Goal: Task Accomplishment & Management: Complete application form

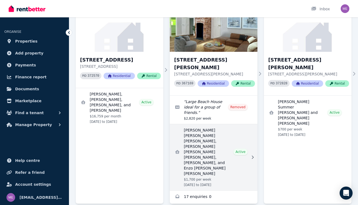
scroll to position [58, 0]
click at [208, 136] on link "View details for Federico Eugenio Rodolfo Piva Rodriguez, Jom Regana, Arnau Fig…" at bounding box center [214, 157] width 88 height 66
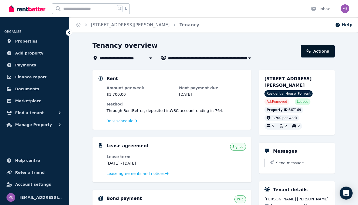
click at [318, 53] on link "Actions" at bounding box center [318, 51] width 34 height 12
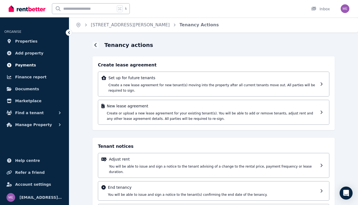
click at [28, 64] on span "Payments" at bounding box center [25, 65] width 21 height 6
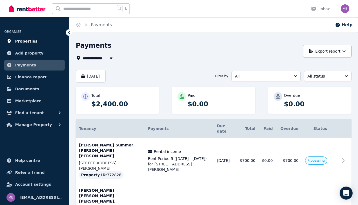
click at [31, 39] on span "Properties" at bounding box center [26, 41] width 22 height 6
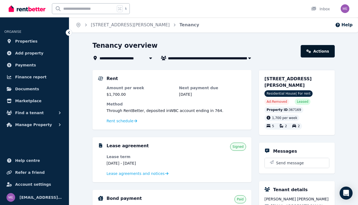
click at [315, 53] on link "Actions" at bounding box center [318, 51] width 34 height 12
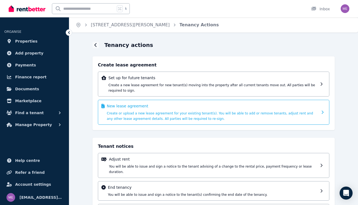
click at [181, 109] on div "New lease agreement Create or upload a new lease agreement for your existing te…" at bounding box center [212, 112] width 211 height 18
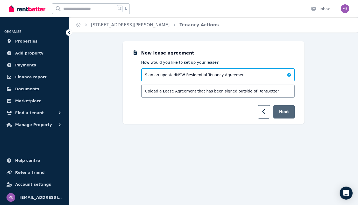
click at [287, 111] on button "Next" at bounding box center [284, 111] width 21 height 13
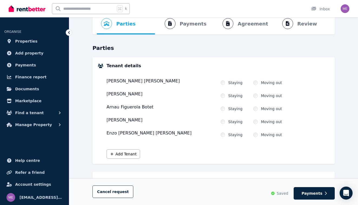
scroll to position [32, 0]
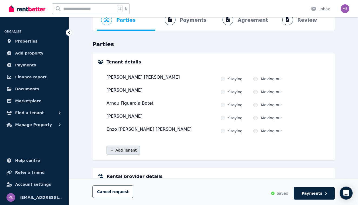
click at [131, 152] on button "Add Tenant" at bounding box center [124, 149] width 34 height 9
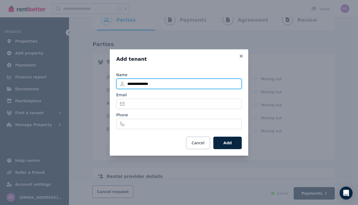
type input "**********"
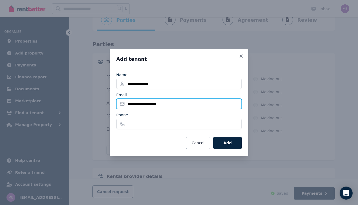
type input "**********"
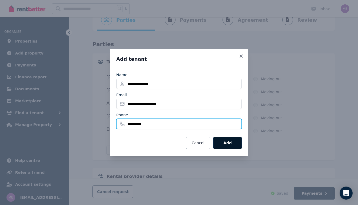
type input "**********"
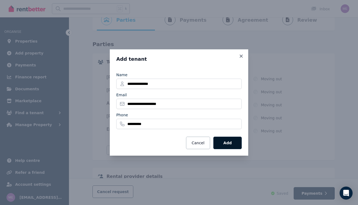
click at [233, 146] on button "Add" at bounding box center [227, 142] width 28 height 12
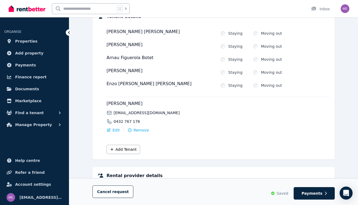
scroll to position [81, 0]
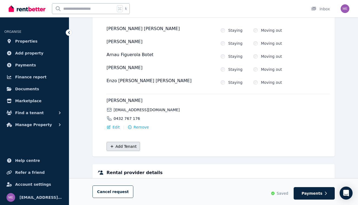
click at [122, 149] on button "Add Tenant" at bounding box center [124, 146] width 34 height 9
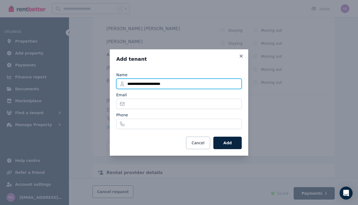
type input "**********"
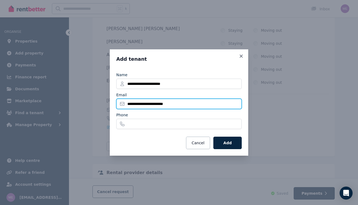
type input "**********"
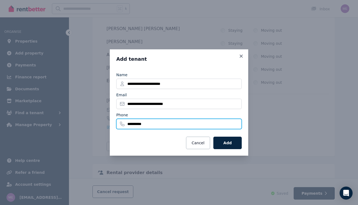
type input "**********"
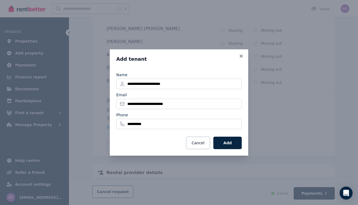
click at [152, 142] on div "Cancel Add" at bounding box center [179, 142] width 126 height 12
click at [223, 144] on button "Add" at bounding box center [227, 142] width 28 height 12
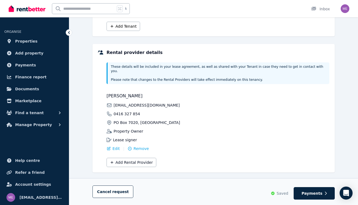
scroll to position [200, 0]
click at [308, 193] on span "Payments" at bounding box center [312, 192] width 21 height 5
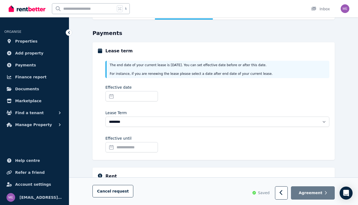
scroll to position [58, 0]
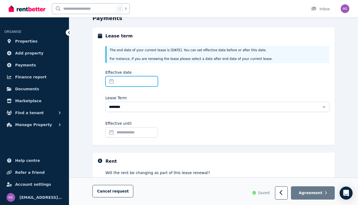
click at [138, 81] on input "Effective date" at bounding box center [132, 81] width 52 height 10
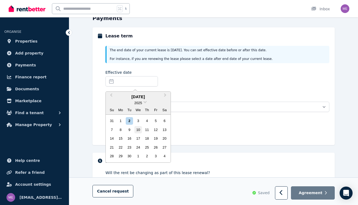
click at [137, 130] on div "10" at bounding box center [137, 129] width 7 height 7
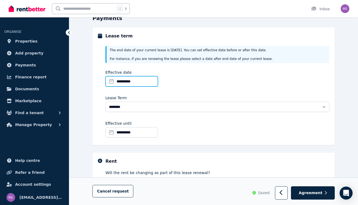
click at [152, 81] on input "**********" at bounding box center [132, 81] width 52 height 10
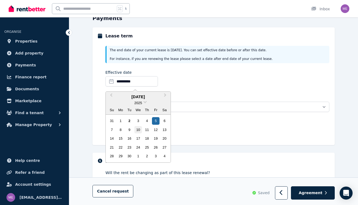
click at [137, 129] on div "10" at bounding box center [137, 129] width 7 height 7
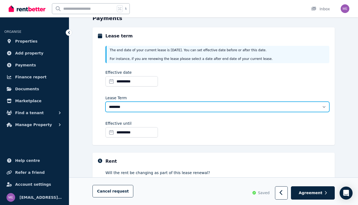
select select "**********"
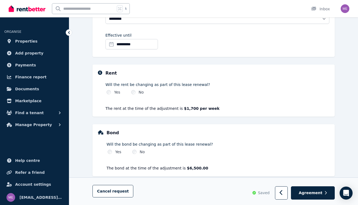
scroll to position [149, 0]
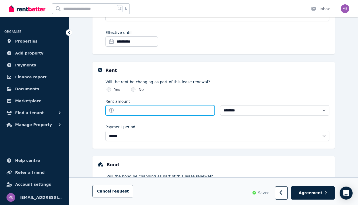
click at [129, 109] on input "Rent amount" at bounding box center [160, 110] width 109 height 10
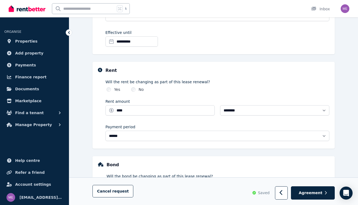
click at [174, 124] on div "Payment period" at bounding box center [218, 126] width 224 height 5
type input "*******"
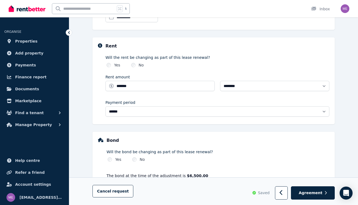
scroll to position [175, 0]
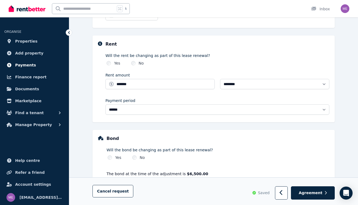
click at [26, 65] on span "Payments" at bounding box center [25, 65] width 21 height 6
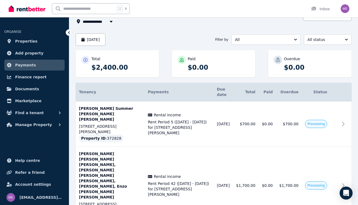
scroll to position [36, 0]
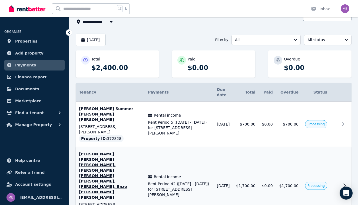
click at [344, 183] on icon at bounding box center [345, 185] width 2 height 4
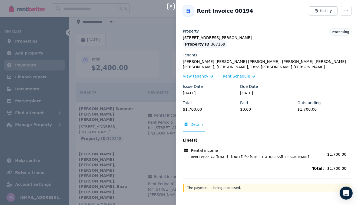
click at [171, 6] on icon "button" at bounding box center [171, 6] width 3 height 3
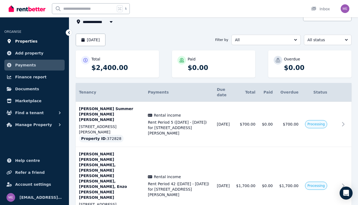
click at [35, 42] on link "Properties" at bounding box center [34, 41] width 60 height 11
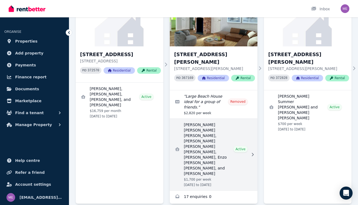
scroll to position [64, 0]
click at [208, 131] on link "View details for Federico Eugenio Rodolfo Piva Rodriguez, Jom Regana, Arnau Fig…" at bounding box center [214, 154] width 88 height 71
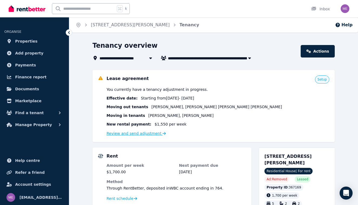
click at [141, 133] on link "Review and send adjustment" at bounding box center [137, 133] width 60 height 4
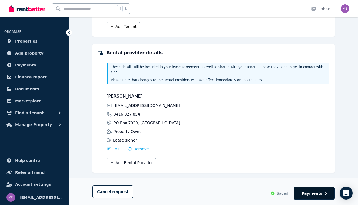
click at [308, 192] on span "Payments" at bounding box center [312, 192] width 21 height 5
select select "**********"
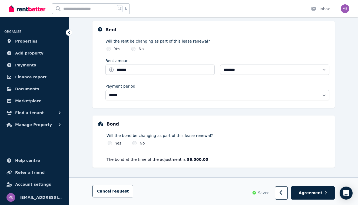
scroll to position [189, 0]
click at [303, 192] on span "Agreement" at bounding box center [311, 192] width 24 height 5
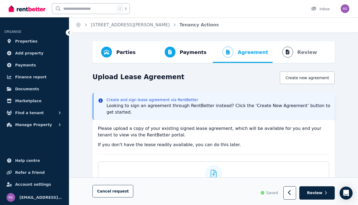
scroll to position [0, 0]
click at [25, 88] on span "Documents" at bounding box center [27, 88] width 24 height 6
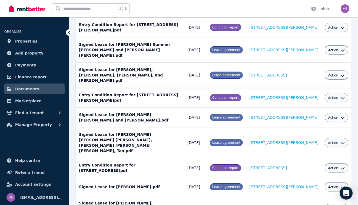
scroll to position [91, 0]
click at [338, 140] on span "Action" at bounding box center [333, 142] width 10 height 4
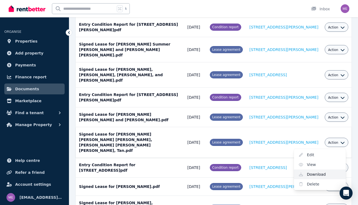
click at [310, 169] on link "Download" at bounding box center [320, 174] width 52 height 10
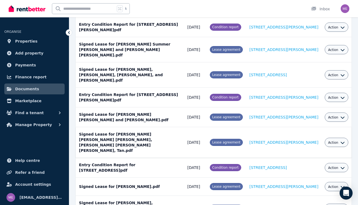
click at [160, 5] on div "k Inbox" at bounding box center [170, 8] width 323 height 17
click at [31, 42] on span "Properties" at bounding box center [26, 41] width 22 height 6
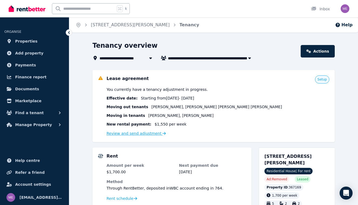
click at [136, 132] on link "Review and send adjustment" at bounding box center [137, 133] width 60 height 4
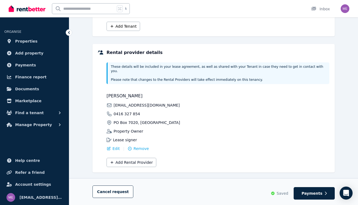
scroll to position [200, 0]
click at [311, 191] on span "Payments" at bounding box center [312, 192] width 21 height 5
select select "**********"
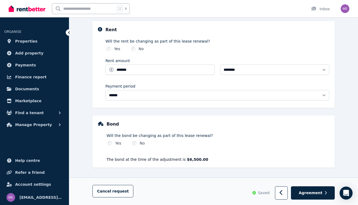
scroll to position [189, 0]
click at [318, 192] on span "Agreement" at bounding box center [311, 192] width 24 height 5
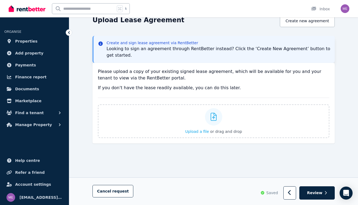
scroll to position [57, 0]
click at [202, 131] on span "Upload a file" at bounding box center [197, 131] width 24 height 4
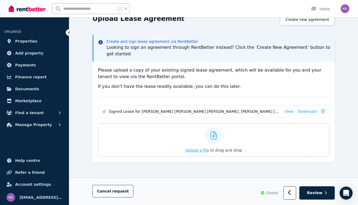
scroll to position [58, 0]
click at [317, 193] on span "Review" at bounding box center [314, 192] width 15 height 5
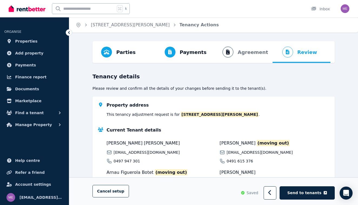
scroll to position [0, 0]
click at [271, 193] on icon "button" at bounding box center [269, 192] width 3 height 5
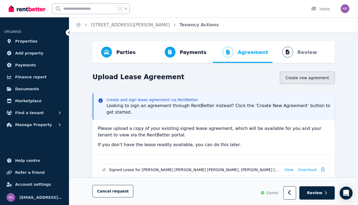
click at [301, 80] on button "Create new agreement" at bounding box center [307, 77] width 55 height 12
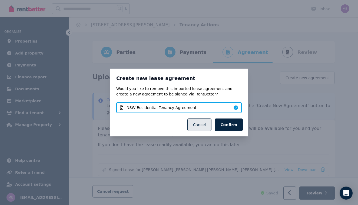
click at [205, 124] on button "Cancel" at bounding box center [200, 124] width 24 height 12
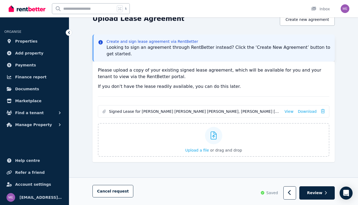
scroll to position [58, 0]
click at [323, 111] on icon at bounding box center [323, 111] width 4 height 4
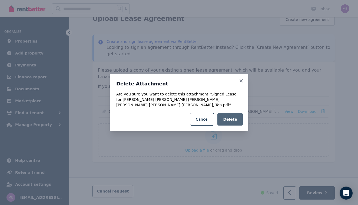
click at [233, 119] on span "Delete" at bounding box center [230, 118] width 14 height 5
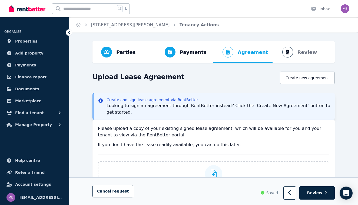
scroll to position [0, 0]
click at [292, 81] on button "Create new agreement" at bounding box center [307, 77] width 55 height 12
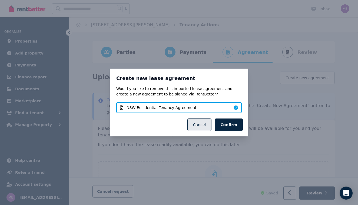
click at [204, 125] on button "Cancel" at bounding box center [200, 124] width 24 height 12
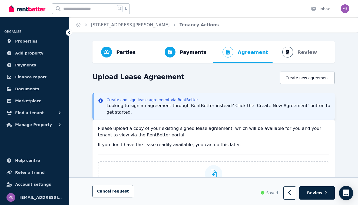
click at [348, 193] on icon "Open Intercom Messenger" at bounding box center [346, 192] width 6 height 7
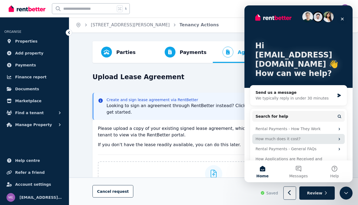
scroll to position [2, 0]
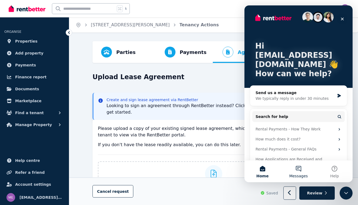
click at [301, 170] on button "Messages" at bounding box center [299, 171] width 36 height 22
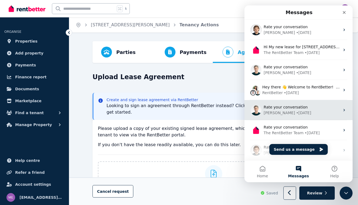
scroll to position [42, 0]
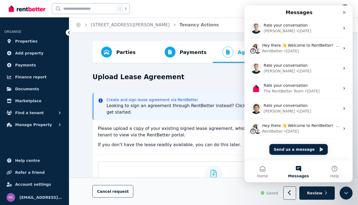
click at [266, 147] on div "Rate your conversation [PERSON_NAME] • [DATE] Hi My new lease for [STREET_ADDRE…" at bounding box center [299, 69] width 108 height 182
click at [286, 150] on button "Send us a message" at bounding box center [298, 149] width 58 height 11
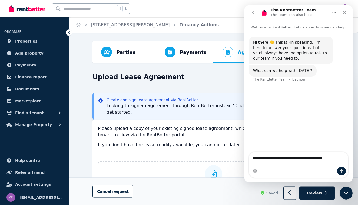
scroll to position [0, 0]
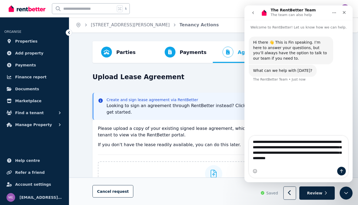
type textarea "**********"
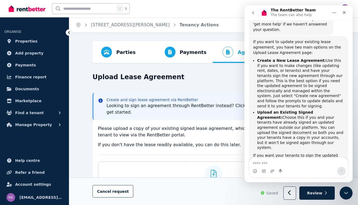
scroll to position [116, 0]
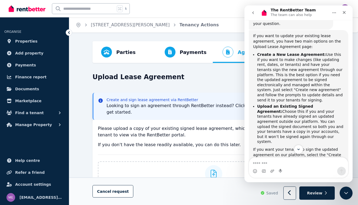
click at [222, 85] on div "Upload Lease Agreement Create new agreement Create and sign lease agreement via…" at bounding box center [214, 152] width 242 height 162
click at [344, 13] on icon "Close" at bounding box center [344, 12] width 3 height 3
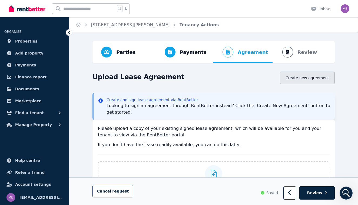
scroll to position [0, 0]
click at [304, 80] on button "Create new agreement" at bounding box center [307, 77] width 55 height 12
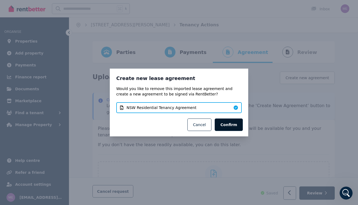
click at [231, 126] on button "Confirm" at bounding box center [229, 124] width 28 height 12
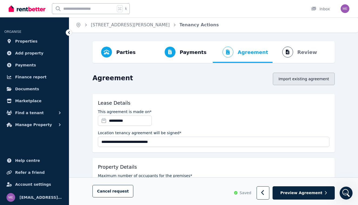
click at [297, 80] on button "Import existing agreement" at bounding box center [304, 79] width 62 height 12
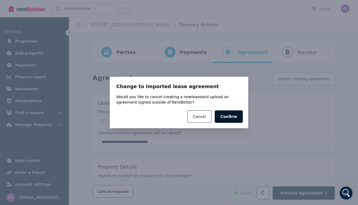
click at [233, 116] on button "Confirm" at bounding box center [229, 116] width 28 height 12
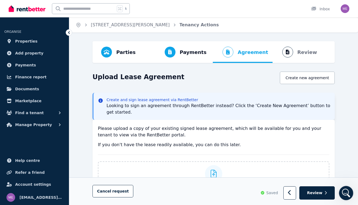
click at [344, 190] on icon "Open Intercom Messenger" at bounding box center [345, 192] width 9 height 9
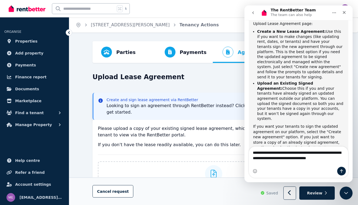
scroll to position [153, 0]
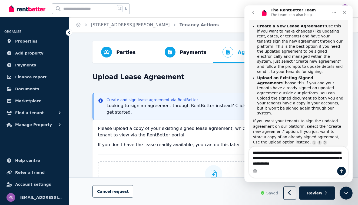
click at [259, 158] on textarea "**********" at bounding box center [298, 156] width 99 height 20
click at [273, 158] on textarea "**********" at bounding box center [298, 156] width 99 height 20
click at [320, 163] on textarea "**********" at bounding box center [298, 156] width 99 height 20
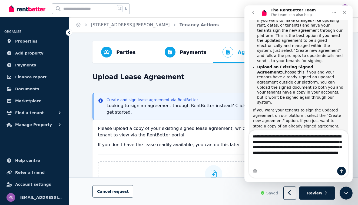
scroll to position [169, 0]
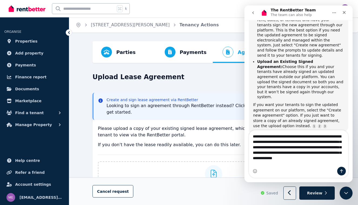
type textarea "**********"
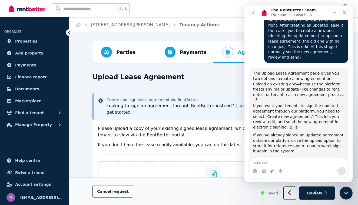
scroll to position [307, 0]
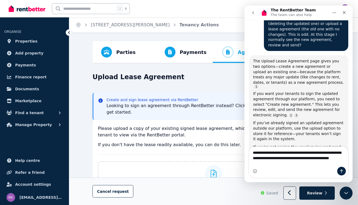
type textarea "**********"
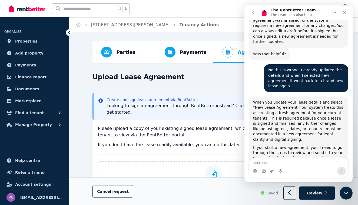
scroll to position [451, 0]
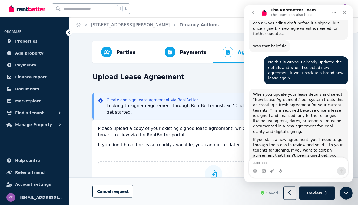
click at [210, 129] on p "Please upload a copy of your existing signed lease agreement, which will be ava…" at bounding box center [214, 131] width 232 height 13
click at [205, 134] on p "Please upload a copy of your existing signed lease agreement, which will be ava…" at bounding box center [214, 131] width 232 height 13
click at [313, 192] on span "Review" at bounding box center [314, 192] width 15 height 5
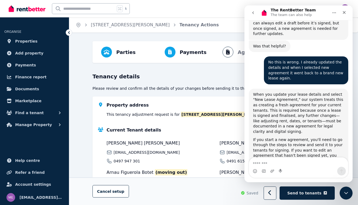
click at [252, 14] on icon "go back" at bounding box center [253, 13] width 4 height 4
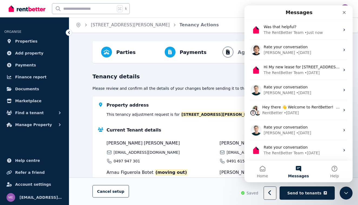
scroll to position [443, 0]
click at [344, 10] on icon "Close" at bounding box center [344, 12] width 4 height 4
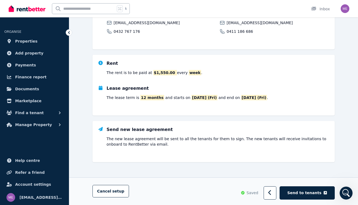
scroll to position [235, 0]
click at [308, 192] on span "Send to tenants" at bounding box center [305, 192] width 34 height 5
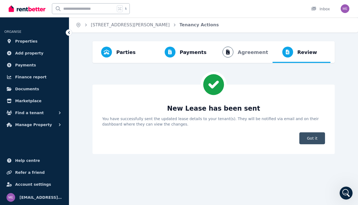
click at [311, 139] on span "Got it" at bounding box center [313, 138] width 26 height 12
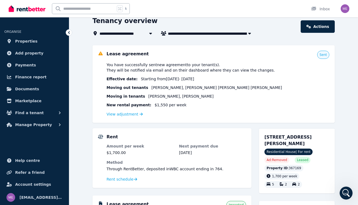
scroll to position [27, 0]
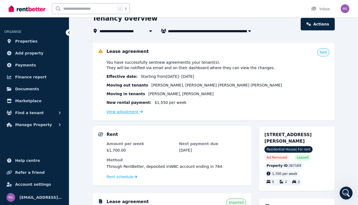
click at [127, 113] on link "View adjustment" at bounding box center [125, 111] width 36 height 4
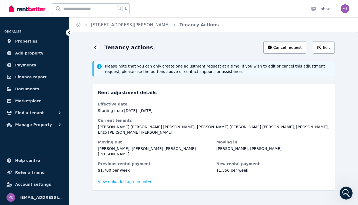
click at [91, 46] on div "Tenancy actions Cancel request Edit Please note that you can only create one ad…" at bounding box center [213, 120] width 289 height 159
click at [94, 47] on div at bounding box center [96, 47] width 6 height 6
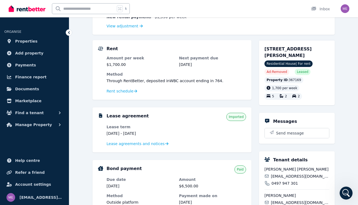
scroll to position [116, 0]
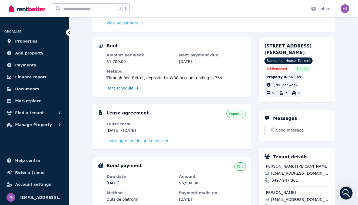
click at [125, 89] on span "Rent schedule" at bounding box center [120, 87] width 27 height 5
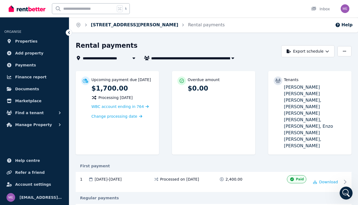
click at [123, 26] on link "[STREET_ADDRESS][PERSON_NAME]" at bounding box center [134, 24] width 87 height 5
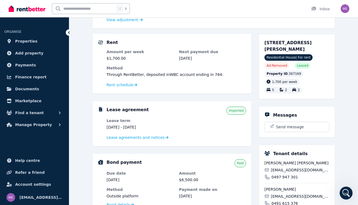
scroll to position [133, 0]
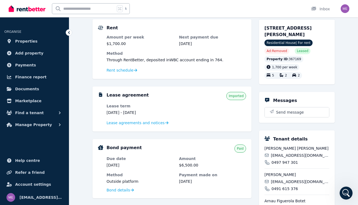
click at [200, 110] on dl "Lease term [DATE] - [DATE] Lease agreements and notices" at bounding box center [177, 114] width 140 height 23
click at [152, 123] on span "Lease agreements and notices" at bounding box center [136, 122] width 58 height 5
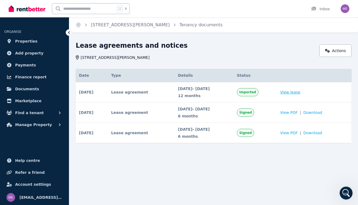
click at [294, 92] on link "View lease" at bounding box center [290, 91] width 20 height 5
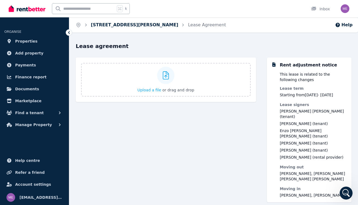
click at [117, 24] on link "[STREET_ADDRESS][PERSON_NAME]" at bounding box center [134, 24] width 87 height 5
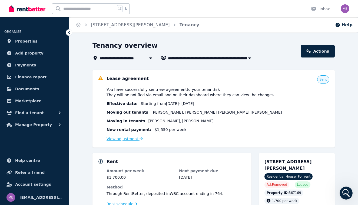
click at [124, 139] on link "View adjustment" at bounding box center [125, 138] width 36 height 4
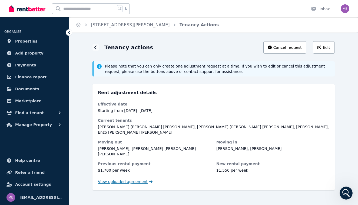
click at [130, 179] on span "View uploaded agreement" at bounding box center [123, 181] width 50 height 5
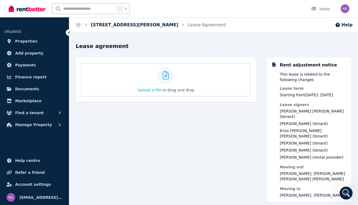
click at [115, 24] on link "[STREET_ADDRESS][PERSON_NAME]" at bounding box center [134, 24] width 87 height 5
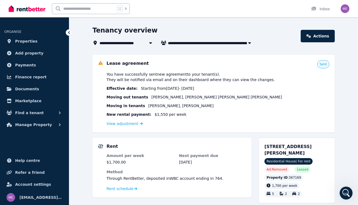
scroll to position [13, 0]
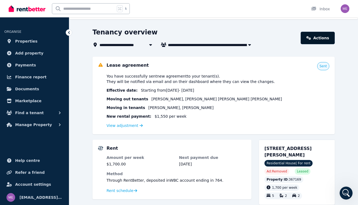
click at [323, 38] on link "Actions" at bounding box center [318, 38] width 34 height 12
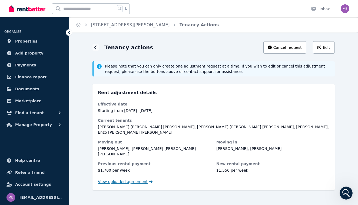
click at [131, 179] on span "View uploaded agreement" at bounding box center [123, 181] width 50 height 5
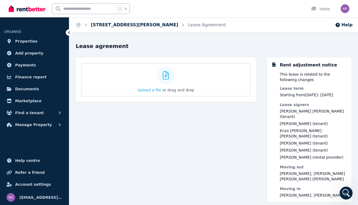
click at [126, 24] on link "[STREET_ADDRESS][PERSON_NAME]" at bounding box center [134, 24] width 87 height 5
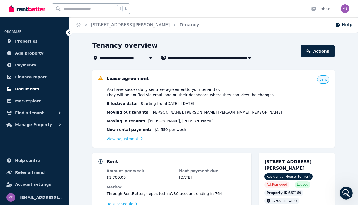
click at [22, 90] on span "Documents" at bounding box center [27, 88] width 24 height 6
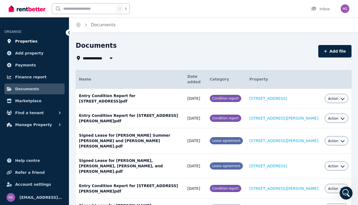
click at [29, 39] on span "Properties" at bounding box center [26, 41] width 22 height 6
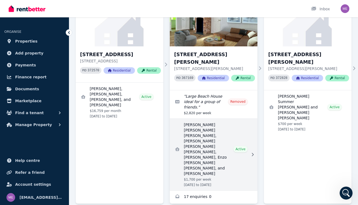
scroll to position [64, 0]
click at [201, 127] on link "View details for Federico Eugenio Rodolfo Piva Rodriguez, Jom Regana, Arnau Fig…" at bounding box center [214, 154] width 88 height 71
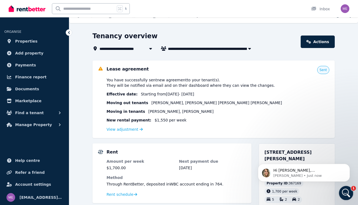
click at [345, 192] on icon "Open Intercom Messenger" at bounding box center [345, 192] width 9 height 9
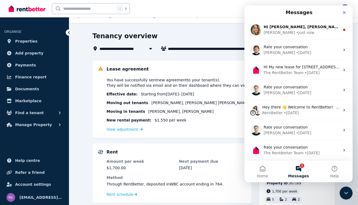
click at [302, 162] on button "1 Messages" at bounding box center [299, 171] width 36 height 22
click at [299, 171] on button "1 Messages" at bounding box center [299, 171] width 36 height 22
click at [299, 167] on button "1 Messages" at bounding box center [299, 171] width 36 height 22
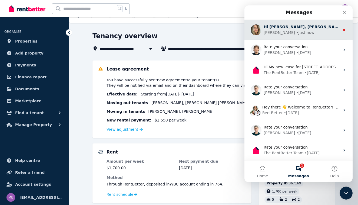
click at [296, 32] on div "• Just now" at bounding box center [305, 33] width 18 height 6
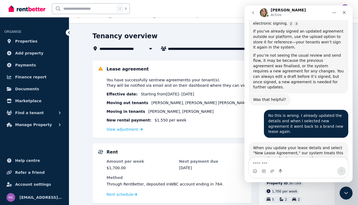
scroll to position [504, 0]
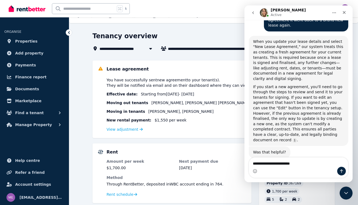
type textarea "**********"
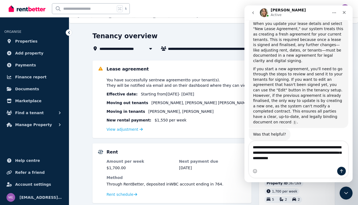
scroll to position [543, 0]
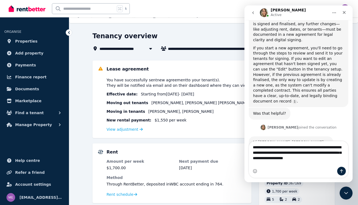
type textarea "**********"
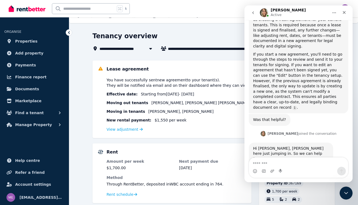
scroll to position [565, 0]
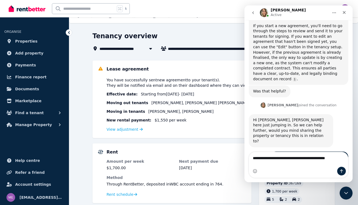
type textarea "**********"
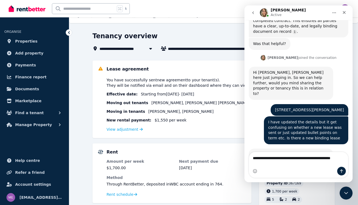
scroll to position [618, 0]
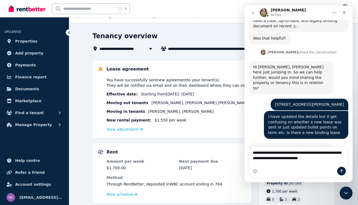
type textarea "**********"
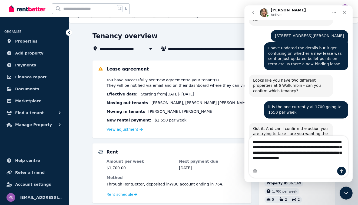
scroll to position [4, 0]
type textarea "**********"
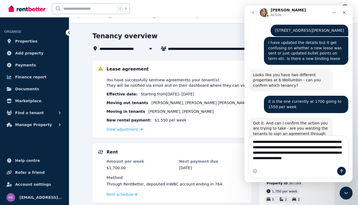
drag, startPoint x: 269, startPoint y: 163, endPoint x: 235, endPoint y: 135, distance: 44.2
click at [245, 135] on html "[PERSON_NAME] Active Welcome to RentBetter! Let us know how we can help. Hi the…" at bounding box center [299, 93] width 108 height 176
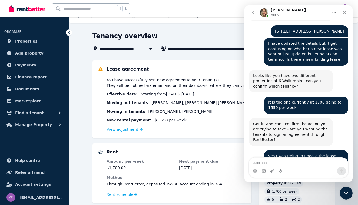
scroll to position [670, 0]
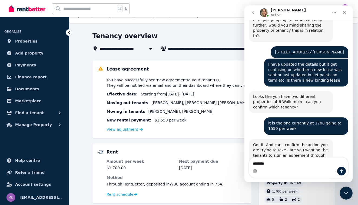
type textarea "*********"
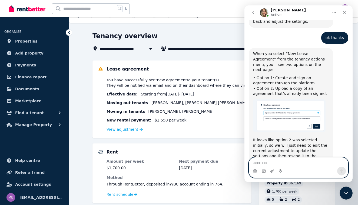
scroll to position [872, 0]
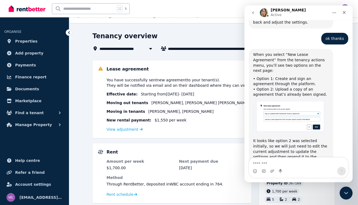
click at [206, 112] on span "[PERSON_NAME] , [PERSON_NAME]" at bounding box center [181, 110] width 65 height 5
click at [174, 170] on dl "Amount per week $1,700.00 Next payment due [DATE] Method Through RentBetter , d…" at bounding box center [177, 177] width 140 height 39
click at [130, 130] on link "View adjustment" at bounding box center [125, 129] width 36 height 4
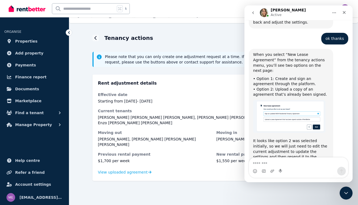
click at [252, 14] on icon "go back" at bounding box center [253, 13] width 4 height 4
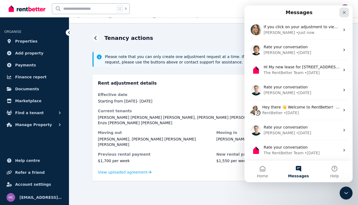
click at [344, 13] on icon "Close" at bounding box center [344, 12] width 3 height 3
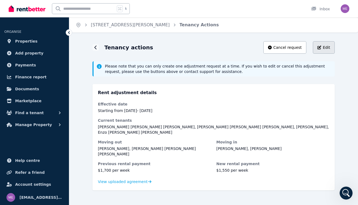
click at [324, 48] on span "Edit" at bounding box center [326, 47] width 7 height 5
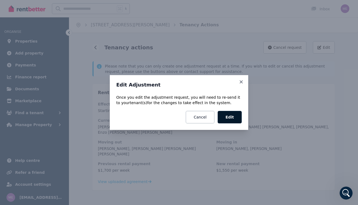
click at [234, 118] on button "Edit" at bounding box center [230, 117] width 24 height 12
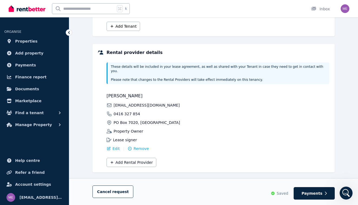
scroll to position [200, 0]
click at [309, 194] on span "Payments" at bounding box center [312, 192] width 21 height 5
select select "**********"
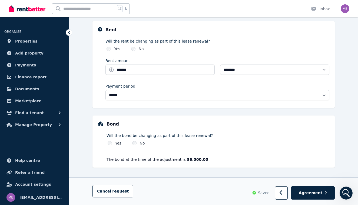
scroll to position [189, 0]
click at [307, 192] on span "Agreement" at bounding box center [311, 192] width 24 height 5
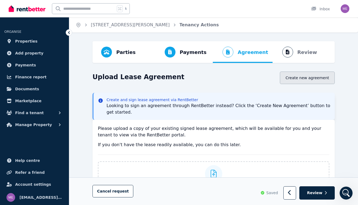
scroll to position [0, 0]
click at [307, 79] on button "Create new agreement" at bounding box center [307, 77] width 55 height 12
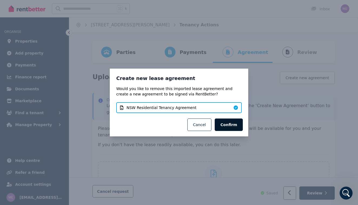
click at [232, 125] on button "Confirm" at bounding box center [229, 124] width 28 height 12
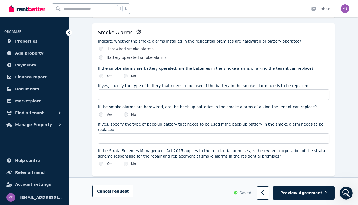
scroll to position [226, 0]
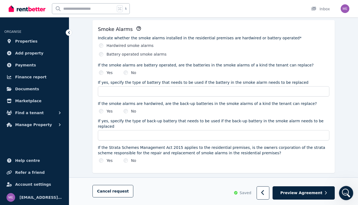
click at [343, 188] on div "Open Intercom Messenger" at bounding box center [346, 192] width 18 height 18
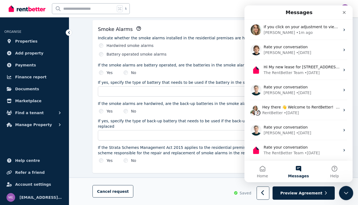
scroll to position [0, 0]
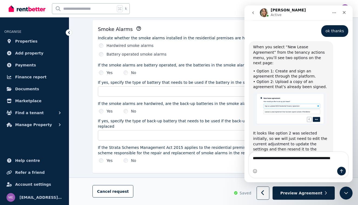
scroll to position [886, 0]
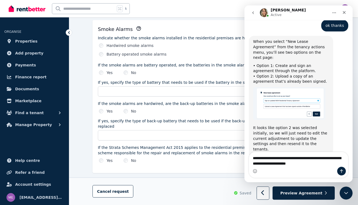
type textarea "**********"
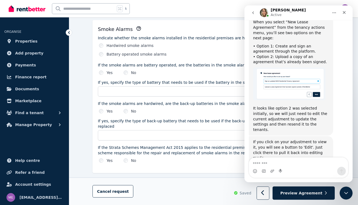
scroll to position [907, 0]
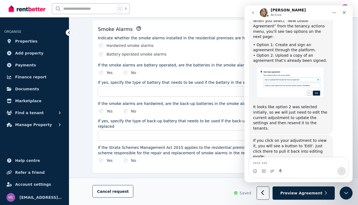
click at [172, 114] on div "Indicate whether the smoke alarms installed in the residential premises are har…" at bounding box center [214, 99] width 232 height 128
click at [344, 13] on icon "Close" at bounding box center [344, 12] width 3 height 3
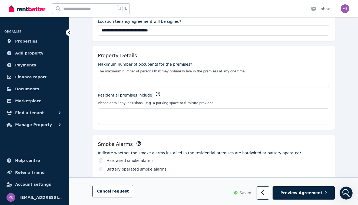
scroll to position [88, 0]
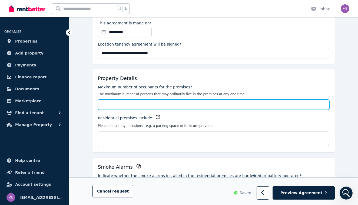
click at [148, 107] on input "Maximum number of occupants for the premises*" at bounding box center [214, 104] width 232 height 10
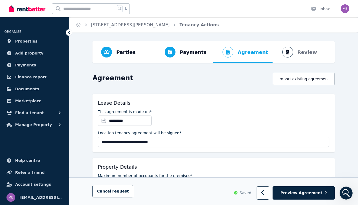
scroll to position [0, 0]
type input "*"
click at [344, 192] on icon "Open Intercom Messenger" at bounding box center [345, 192] width 9 height 9
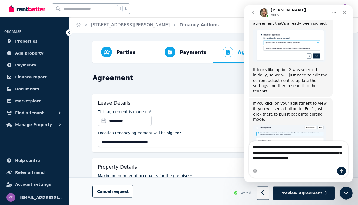
scroll to position [949, 0]
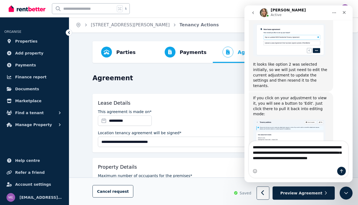
type textarea "**********"
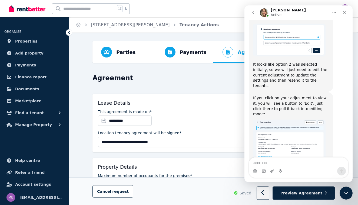
scroll to position [969, 0]
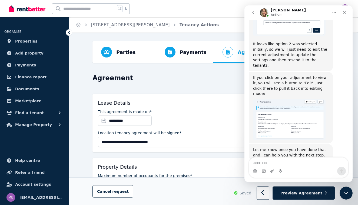
drag, startPoint x: 342, startPoint y: 12, endPoint x: 565, endPoint y: 21, distance: 223.7
click at [342, 12] on div "Close" at bounding box center [345, 13] width 10 height 10
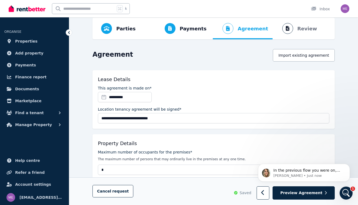
scroll to position [0, 0]
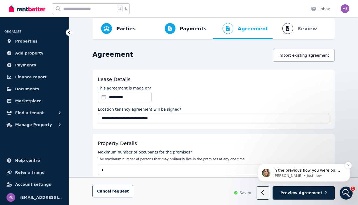
click at [294, 172] on p "In the previous flow you were on, you were not creating an agreement so those m…" at bounding box center [309, 169] width 70 height 5
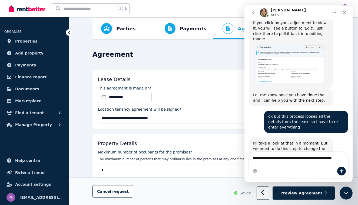
scroll to position [1029, 0]
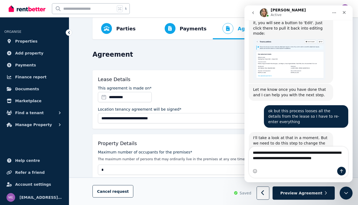
type textarea "**********"
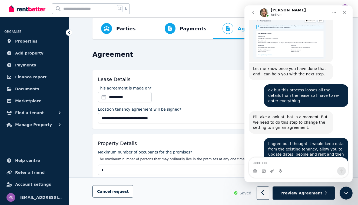
scroll to position [1070, 0]
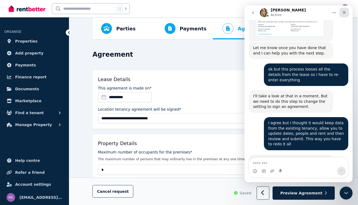
click at [344, 12] on icon "Close" at bounding box center [344, 12] width 3 height 3
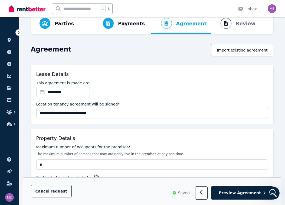
scroll to position [84, 0]
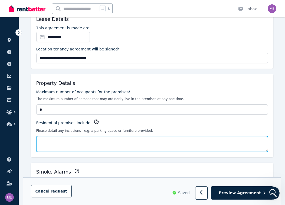
click at [72, 141] on textarea "Residential premises include" at bounding box center [152, 144] width 232 height 16
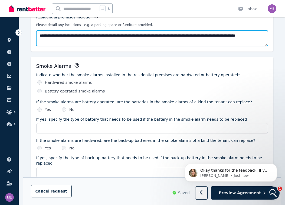
scroll to position [189, 0]
type textarea "**********"
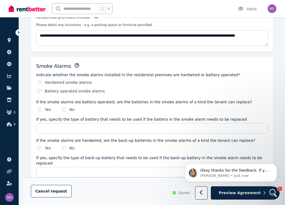
click at [74, 83] on label "Hardwired smoke alarms" at bounding box center [68, 82] width 47 height 5
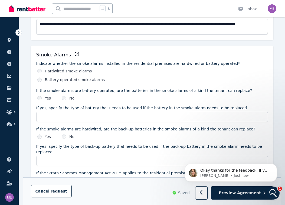
scroll to position [202, 0]
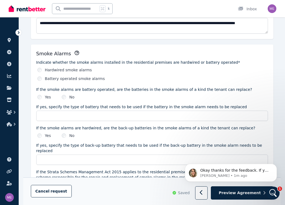
click at [67, 134] on div "No" at bounding box center [68, 135] width 13 height 5
click at [68, 96] on div "No" at bounding box center [68, 96] width 13 height 5
click at [47, 79] on label "Battery operated smoke alarms" at bounding box center [75, 78] width 60 height 5
click at [47, 72] on div "Hardwired smoke alarms Battery operated smoke alarms" at bounding box center [152, 74] width 232 height 14
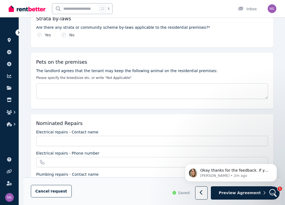
scroll to position [395, 0]
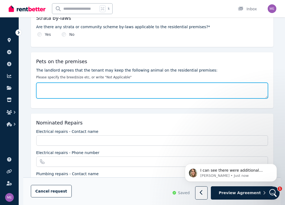
click at [54, 86] on textarea "The landlord agrees that the tenant may keep the following animal on the reside…" at bounding box center [152, 91] width 232 height 16
click at [50, 83] on textarea "**********" at bounding box center [152, 91] width 232 height 16
click at [57, 83] on textarea "**********" at bounding box center [152, 91] width 232 height 16
click at [58, 83] on textarea "**********" at bounding box center [152, 91] width 232 height 16
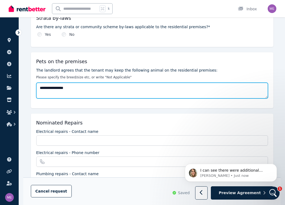
drag, startPoint x: 65, startPoint y: 82, endPoint x: 80, endPoint y: 82, distance: 14.6
click at [80, 83] on textarea "**********" at bounding box center [152, 91] width 232 height 16
type textarea "**********"
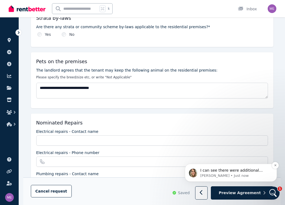
click at [227, 172] on p "I can see there were additional terms on the previous agreement so if those are…" at bounding box center [235, 169] width 70 height 5
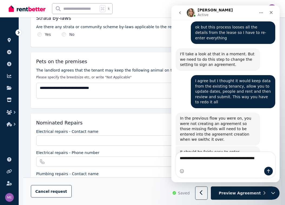
scroll to position [1118, 0]
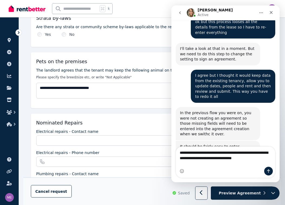
type textarea "**********"
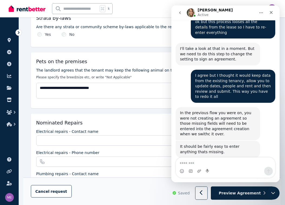
scroll to position [1130, 0]
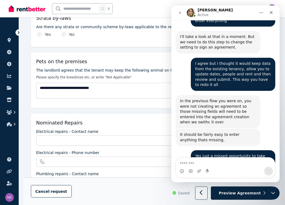
click at [126, 150] on div "Electrical repairs - Phone number" at bounding box center [152, 152] width 232 height 5
drag, startPoint x: 271, startPoint y: 13, endPoint x: 434, endPoint y: 22, distance: 163.9
click at [271, 13] on icon "Close" at bounding box center [271, 12] width 3 height 3
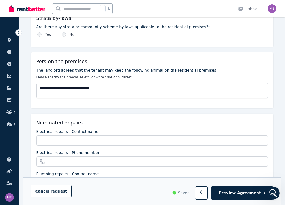
scroll to position [384, 0]
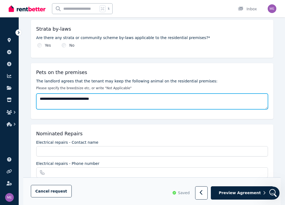
click at [57, 93] on textarea "**********" at bounding box center [152, 101] width 232 height 16
drag, startPoint x: 57, startPoint y: 93, endPoint x: 67, endPoint y: 93, distance: 10.0
click at [67, 93] on textarea "**********" at bounding box center [152, 101] width 232 height 16
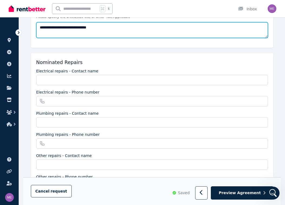
scroll to position [433, 0]
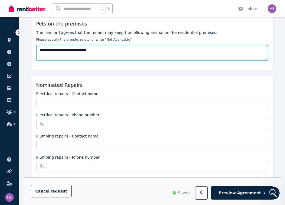
type textarea "**********"
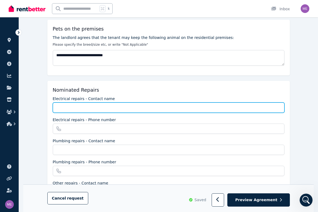
scroll to position [417, 0]
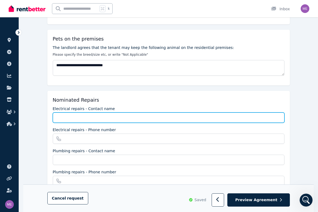
click at [77, 113] on input "Electrical repairs - Contact name" at bounding box center [169, 118] width 232 height 10
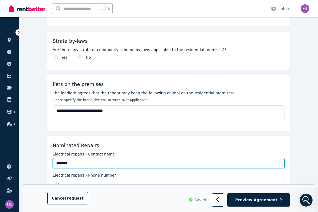
scroll to position [0, 0]
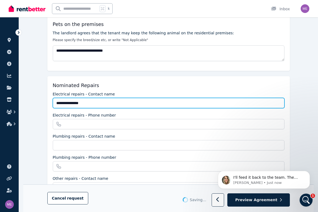
click at [78, 98] on input "**********" at bounding box center [169, 103] width 232 height 10
drag, startPoint x: 78, startPoint y: 97, endPoint x: 62, endPoint y: 97, distance: 16.0
click at [62, 98] on input "**********" at bounding box center [169, 103] width 232 height 10
type input "**********"
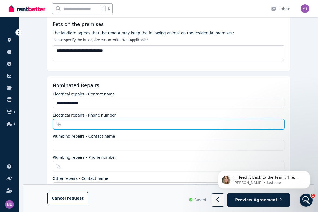
paste input "**********"
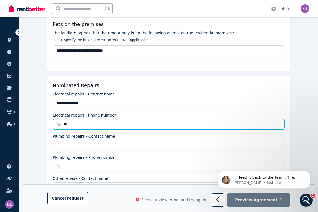
type input "*"
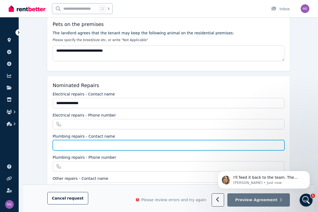
paste input "**********"
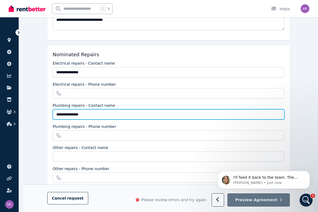
scroll to position [472, 0]
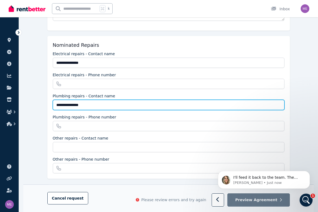
type input "**********"
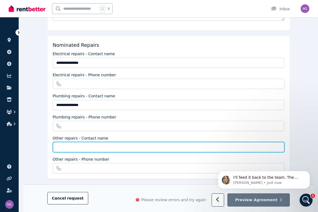
paste input "**********"
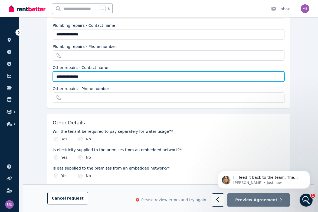
scroll to position [582, 0]
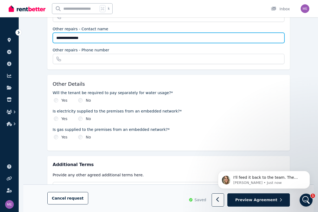
type input "**********"
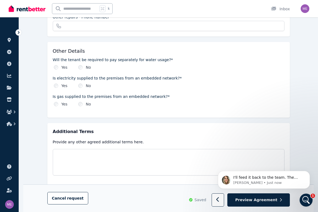
scroll to position [619, 0]
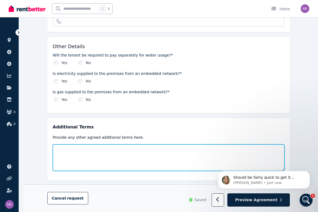
click at [140, 147] on textarea at bounding box center [169, 157] width 232 height 27
paste textarea "**********"
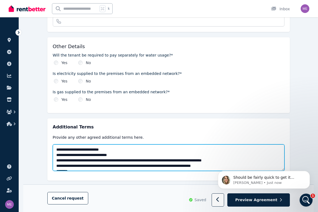
scroll to position [0, 0]
click at [77, 149] on textarea at bounding box center [169, 157] width 232 height 27
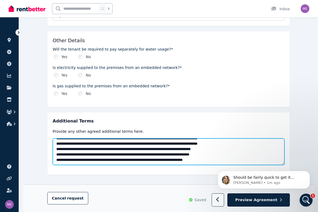
scroll to position [625, 0]
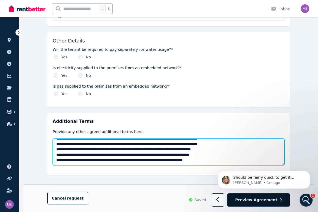
type textarea "**********"
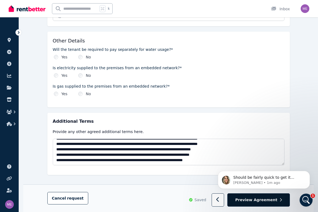
click at [248, 200] on span "Preview Agreement" at bounding box center [256, 200] width 42 height 5
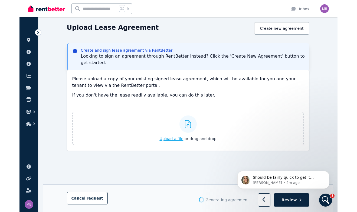
scroll to position [49, 0]
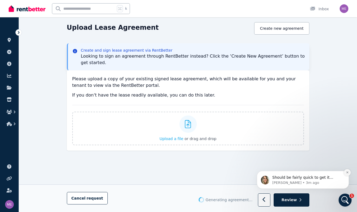
click at [347, 174] on icon "Dismiss notification" at bounding box center [347, 172] width 3 height 3
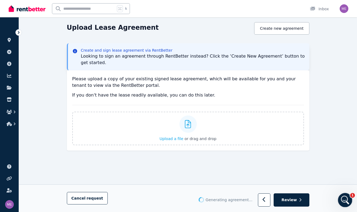
click at [349, 201] on div "Open Intercom Messenger" at bounding box center [344, 199] width 18 height 18
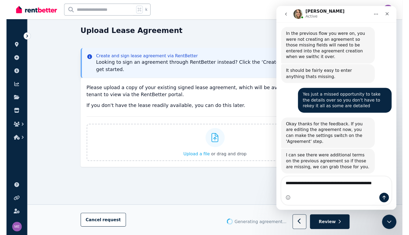
scroll to position [1206, 0]
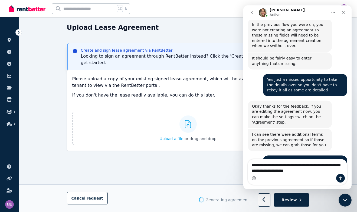
click at [255, 166] on textarea "**********" at bounding box center [297, 166] width 99 height 15
type textarea "**********"
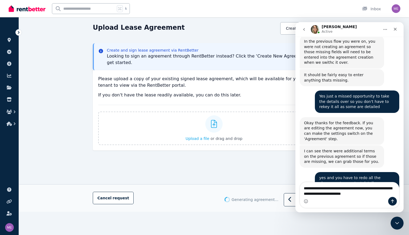
scroll to position [1199, 0]
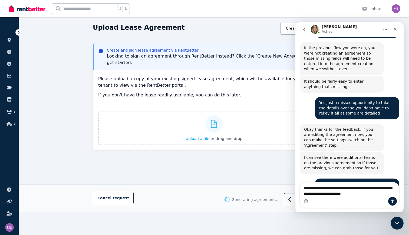
click at [358, 194] on textarea "**********" at bounding box center [349, 190] width 99 height 15
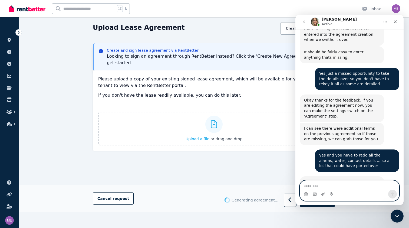
scroll to position [1260, 0]
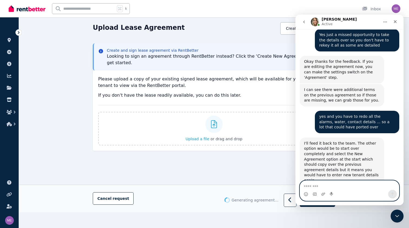
click at [346, 186] on textarea "Message…" at bounding box center [349, 184] width 99 height 9
type textarea "**********"
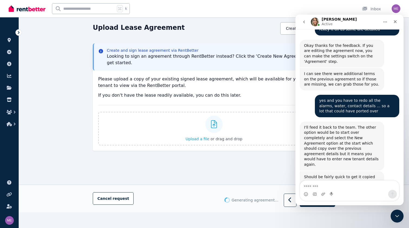
click at [206, 164] on div "Upload Lease Agreement Create new agreement Create and sign lease agreement via…" at bounding box center [214, 103] width 242 height 162
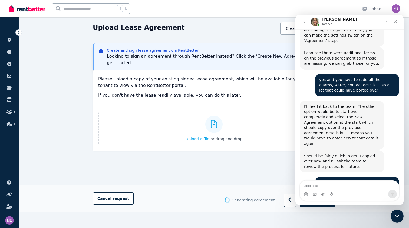
click at [166, 177] on div "Upload Lease Agreement Create new agreement Create and sign lease agreement via…" at bounding box center [214, 103] width 242 height 162
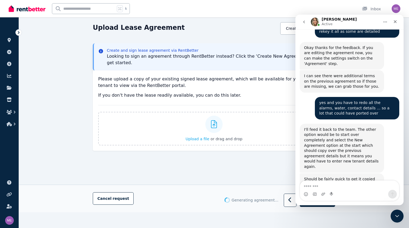
scroll to position [1343, 0]
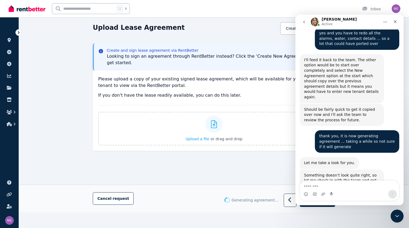
click at [264, 159] on div "Upload Lease Agreement Create new agreement Create and sign lease agreement via…" at bounding box center [214, 103] width 242 height 162
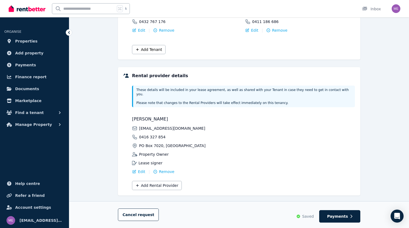
scroll to position [177, 0]
click at [339, 215] on span "Payments" at bounding box center [337, 215] width 21 height 5
select select "**********"
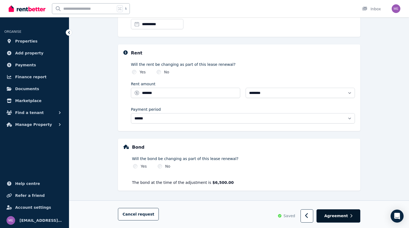
scroll to position [166, 0]
click at [332, 213] on button "Agreement" at bounding box center [339, 215] width 44 height 13
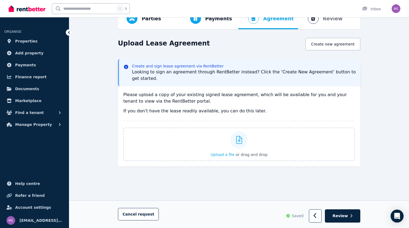
scroll to position [34, 0]
click at [333, 46] on button "Create new agreement" at bounding box center [332, 44] width 55 height 12
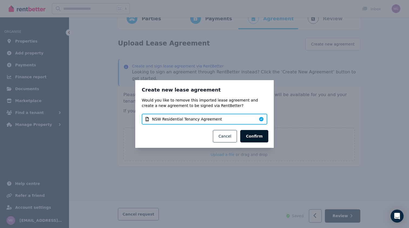
click at [259, 135] on button "Confirm" at bounding box center [254, 136] width 28 height 12
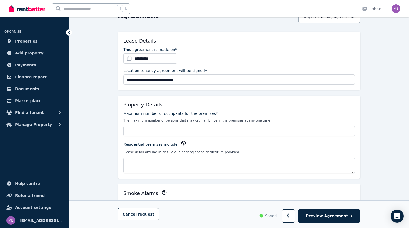
scroll to position [65, 0]
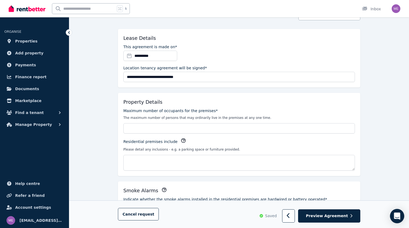
click at [397, 217] on icon "Open Intercom Messenger" at bounding box center [397, 215] width 7 height 7
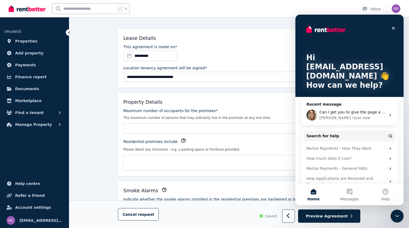
scroll to position [0, 0]
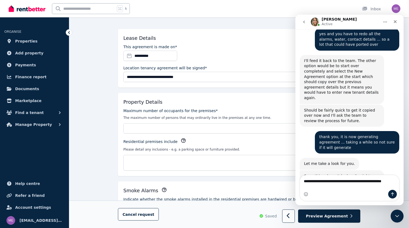
scroll to position [1348, 0]
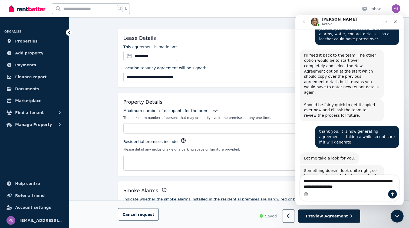
type textarea "**********"
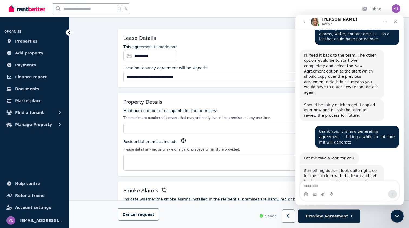
scroll to position [1369, 0]
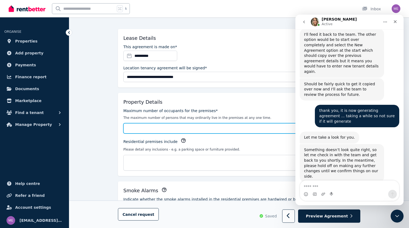
click at [203, 125] on input "Maximum number of occupants for the premises*" at bounding box center [239, 128] width 232 height 10
type input "*"
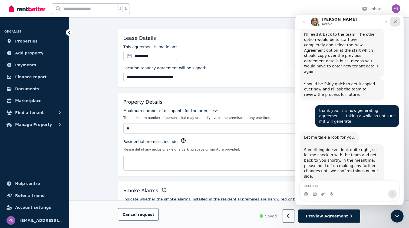
click at [395, 23] on icon "Close" at bounding box center [395, 21] width 4 height 4
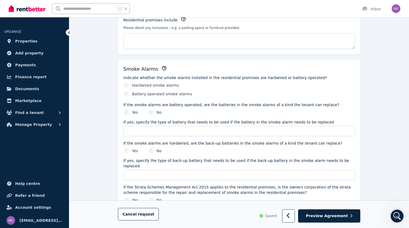
scroll to position [189, 0]
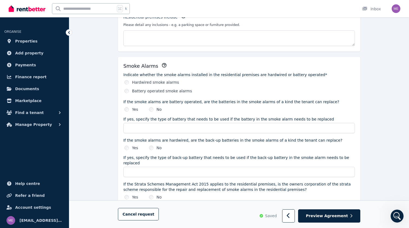
click at [156, 82] on label "Hardwired smoke alarms" at bounding box center [155, 82] width 47 height 5
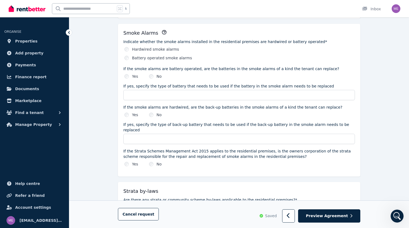
scroll to position [227, 0]
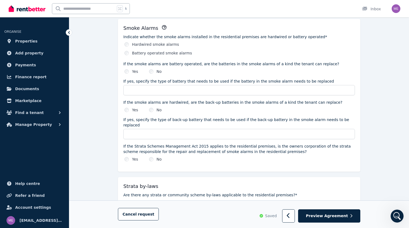
click at [155, 156] on div "No" at bounding box center [155, 158] width 13 height 5
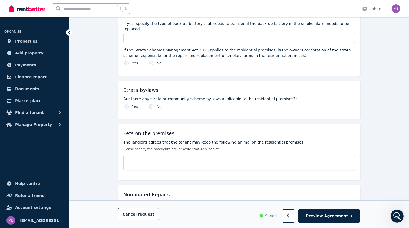
scroll to position [327, 0]
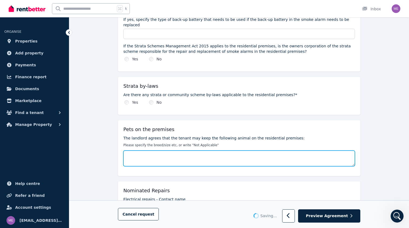
click at [152, 156] on textarea "The landlord agrees that the tenant may keep the following animal on the reside…" at bounding box center [239, 158] width 232 height 16
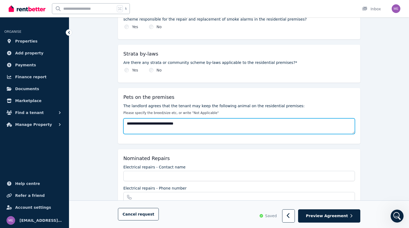
scroll to position [376, 0]
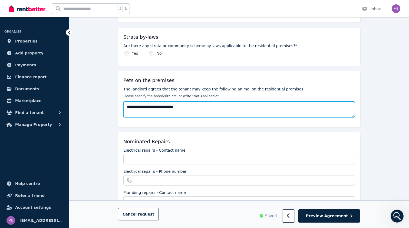
type textarea "**********"
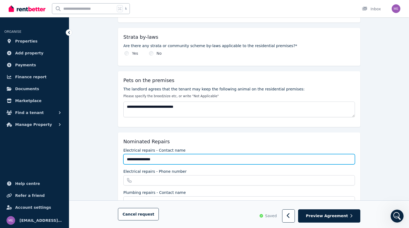
drag, startPoint x: 167, startPoint y: 153, endPoint x: 113, endPoint y: 154, distance: 54.4
click at [113, 154] on div "**********" at bounding box center [239, 66] width 340 height 802
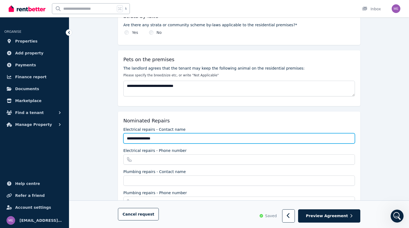
scroll to position [399, 0]
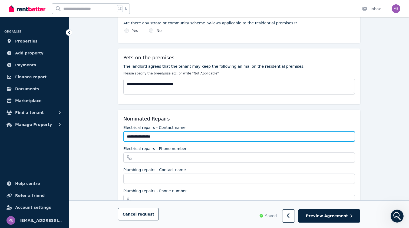
type input "**********"
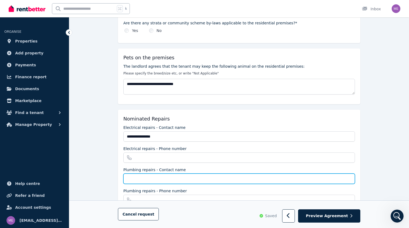
paste input "**********"
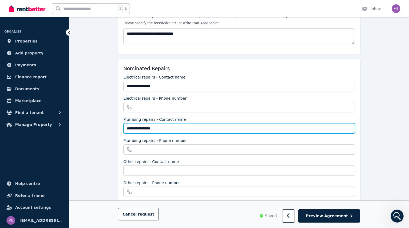
scroll to position [473, 0]
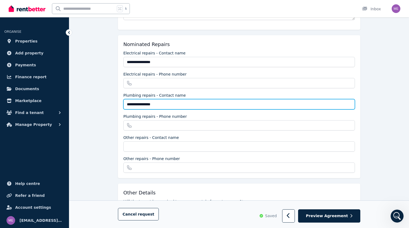
type input "**********"
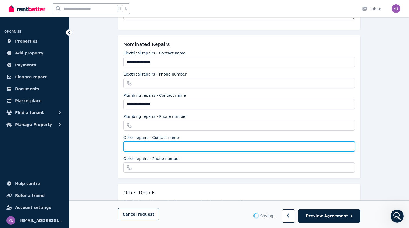
paste input "**********"
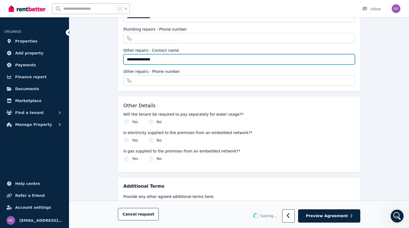
scroll to position [574, 0]
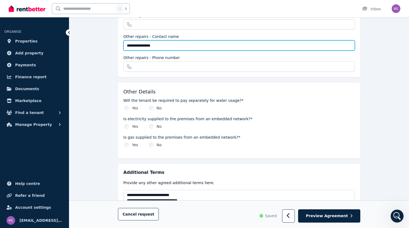
type input "**********"
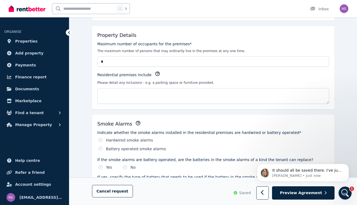
scroll to position [0, 0]
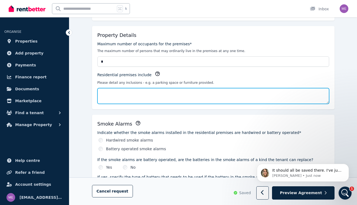
click at [150, 93] on textarea "Residential premises include" at bounding box center [213, 96] width 232 height 16
paste textarea "**********"
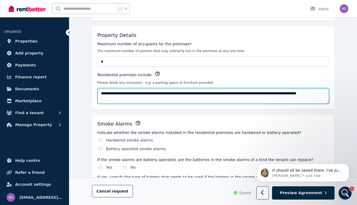
type textarea "**********"
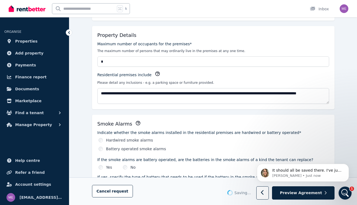
click at [197, 72] on div "Residential premises include" at bounding box center [213, 74] width 232 height 7
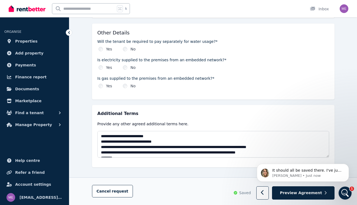
scroll to position [633, 0]
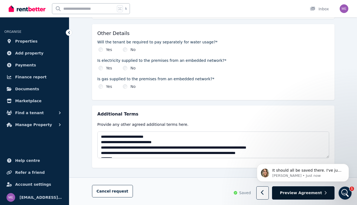
click at [289, 191] on span "Preview Agreement" at bounding box center [301, 192] width 42 height 5
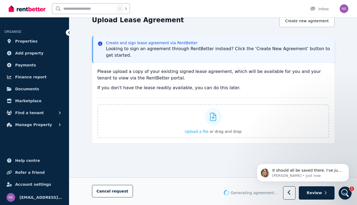
scroll to position [57, 0]
click at [319, 170] on p "It should all be saved there. I've just checked and it appears to be. If you ca…" at bounding box center [307, 169] width 70 height 5
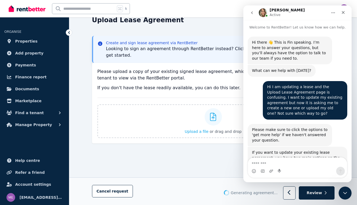
scroll to position [1, 0]
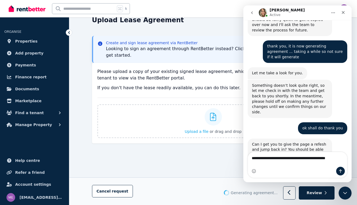
type textarea "**********"
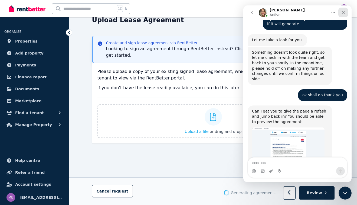
scroll to position [1434, 0]
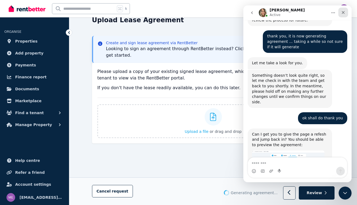
click at [340, 12] on div "Close" at bounding box center [343, 13] width 10 height 10
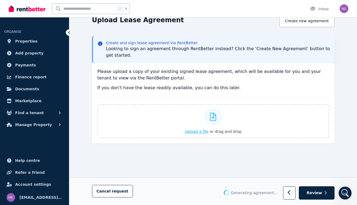
scroll to position [57, 0]
click at [346, 191] on icon "Open Intercom Messenger" at bounding box center [344, 192] width 9 height 9
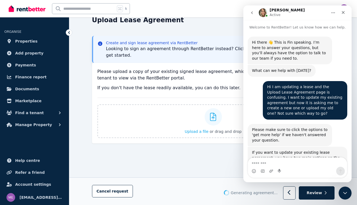
scroll to position [1452, 0]
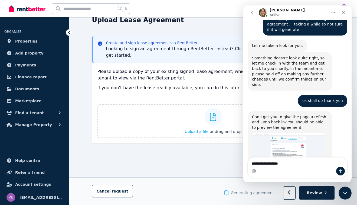
type textarea "**********"
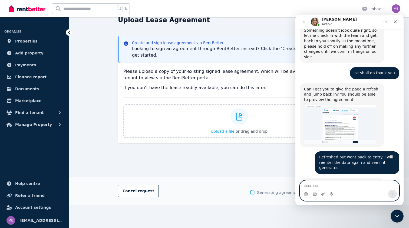
scroll to position [1475, 0]
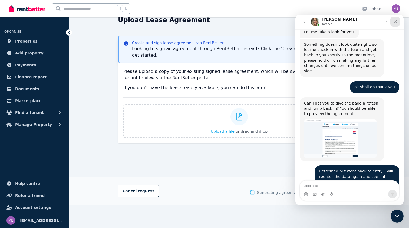
click at [397, 22] on icon "Close" at bounding box center [395, 21] width 4 height 4
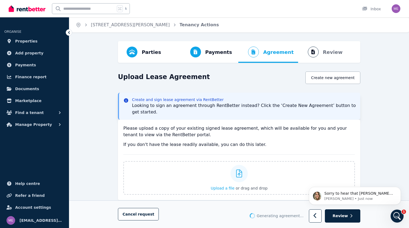
scroll to position [0, 0]
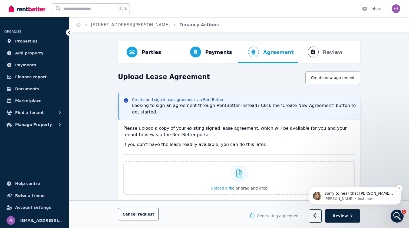
click at [352, 192] on p "Sorry to hear that Melissa, seems like something odd is happening on your end w…" at bounding box center [359, 193] width 70 height 5
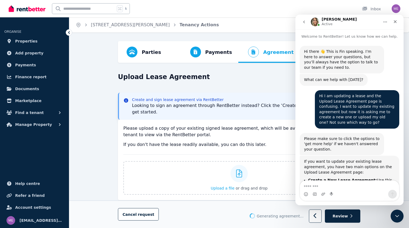
scroll to position [1, 0]
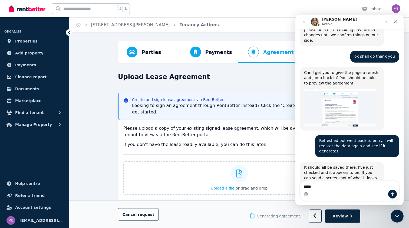
type textarea "******"
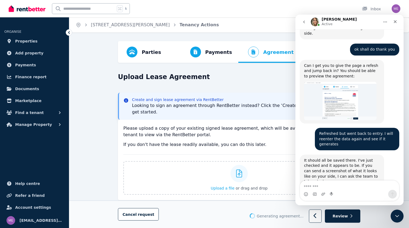
click at [107, 175] on div "Parties Rental provider and tenant details Payments Bond and rental payments Ag…" at bounding box center [239, 151] width 340 height 220
click at [146, 210] on button "Cancel request" at bounding box center [138, 214] width 41 height 12
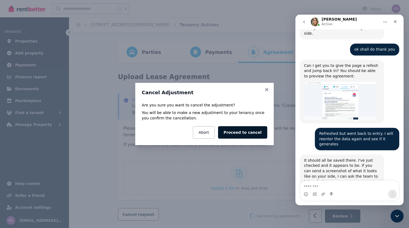
click at [243, 131] on button "Proceed to cancel" at bounding box center [242, 132] width 49 height 12
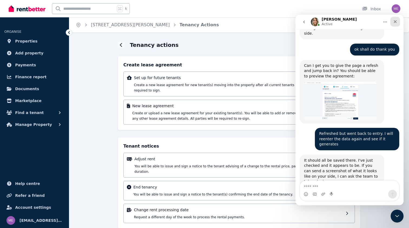
drag, startPoint x: 396, startPoint y: 23, endPoint x: 684, endPoint y: 43, distance: 289.4
click at [396, 23] on icon "Close" at bounding box center [395, 21] width 4 height 4
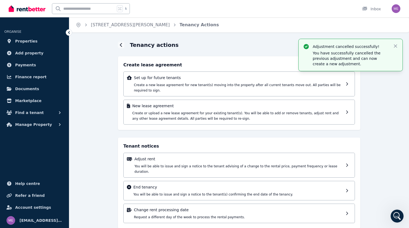
scroll to position [0, 0]
click at [27, 41] on span "Properties" at bounding box center [26, 41] width 22 height 6
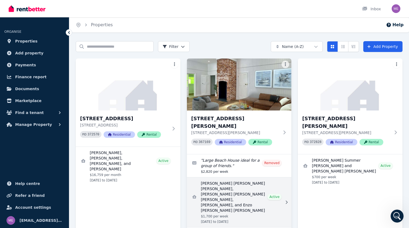
click at [220, 180] on link "View details for Federico Eugenio Rodolfo Piva Rodriguez, Jom Regana, Arnau Fig…" at bounding box center [239, 202] width 105 height 50
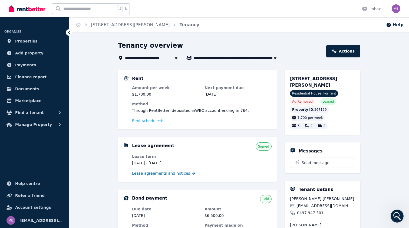
click at [162, 172] on span "Lease agreements and notices" at bounding box center [161, 172] width 58 height 5
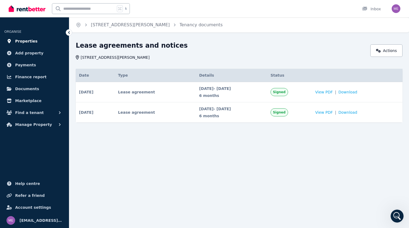
click at [27, 41] on span "Properties" at bounding box center [26, 41] width 22 height 6
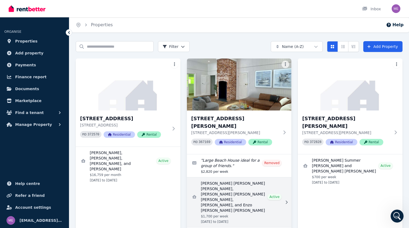
click at [224, 181] on link "View details for Federico Eugenio Rodolfo Piva Rodriguez, Jom Regana, Arnau Fig…" at bounding box center [239, 202] width 105 height 50
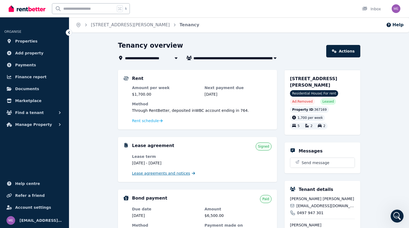
click at [165, 173] on span "Lease agreements and notices" at bounding box center [161, 172] width 58 height 5
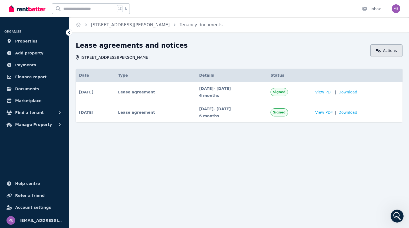
click at [381, 47] on link "Actions" at bounding box center [386, 50] width 32 height 12
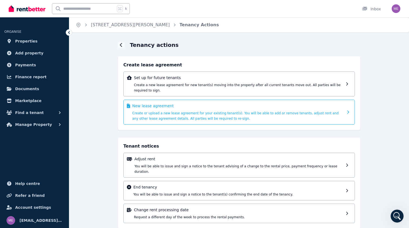
click at [223, 114] on span "Create or upload a new lease agreement for your existing tenant(s). You will be…" at bounding box center [235, 115] width 206 height 9
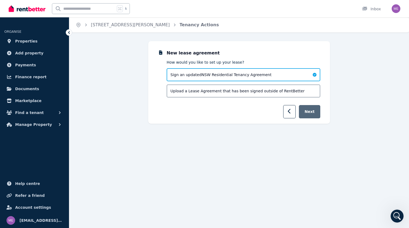
click at [307, 111] on button "Next" at bounding box center [309, 111] width 21 height 13
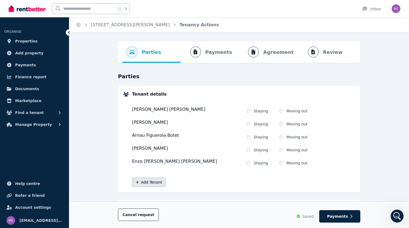
click at [149, 184] on button "Add Tenant" at bounding box center [149, 181] width 34 height 9
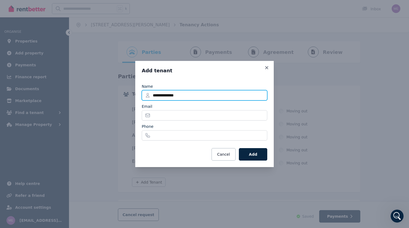
type input "**********"
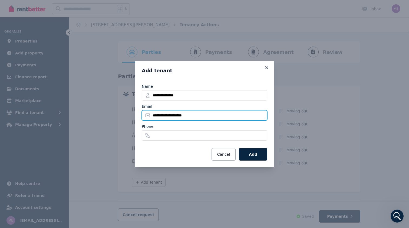
type input "**********"
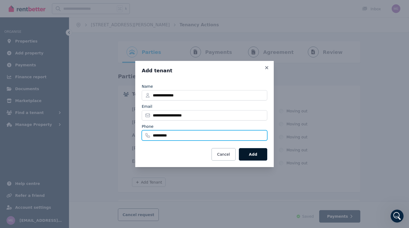
type input "**********"
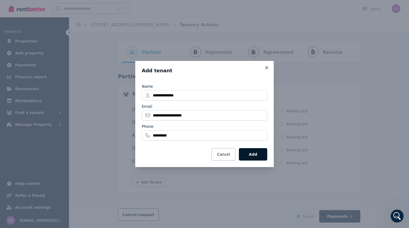
click at [250, 156] on button "Add" at bounding box center [253, 154] width 28 height 12
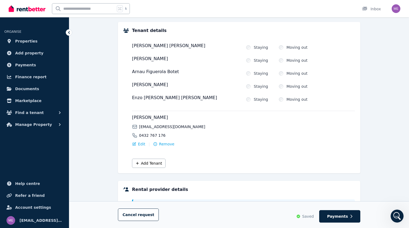
scroll to position [65, 0]
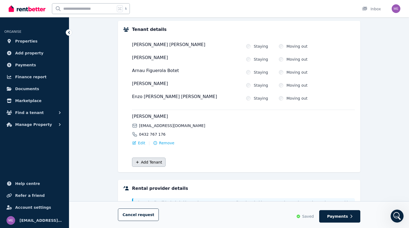
click at [137, 162] on icon "button" at bounding box center [137, 162] width 3 height 3
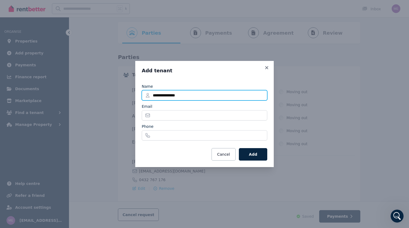
scroll to position [0, 0]
type input "**********"
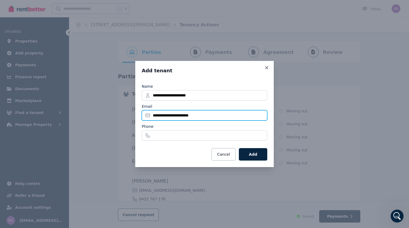
type input "**********"
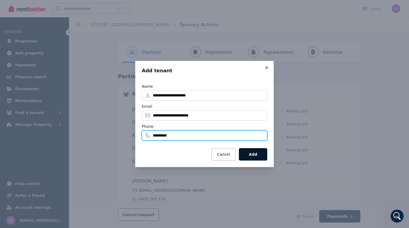
type input "**********"
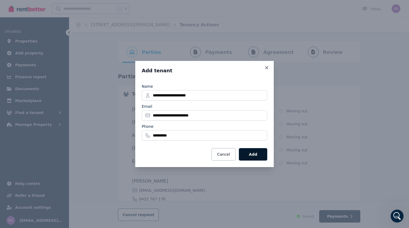
click at [249, 154] on button "Add" at bounding box center [253, 154] width 28 height 12
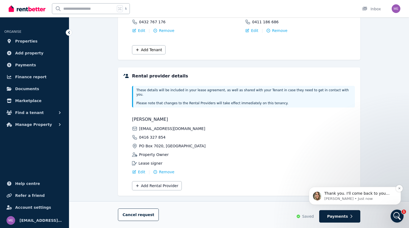
scroll to position [1509, 0]
click at [400, 188] on icon "Dismiss notification" at bounding box center [399, 188] width 3 height 3
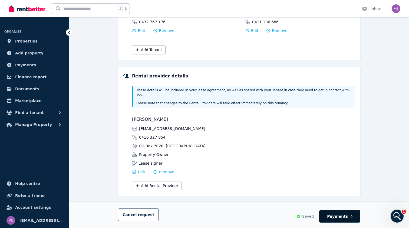
click at [332, 215] on span "Payments" at bounding box center [337, 215] width 21 height 5
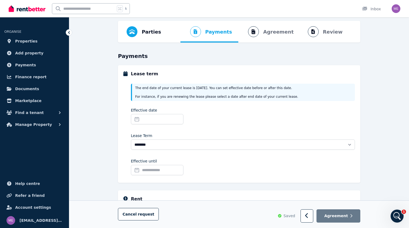
scroll to position [27, 0]
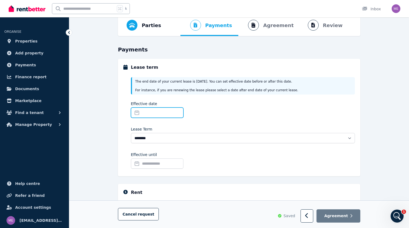
click at [168, 112] on input "Effective date" at bounding box center [157, 112] width 52 height 10
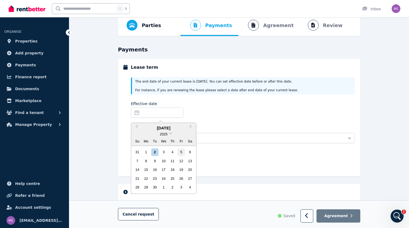
click at [179, 152] on div "5" at bounding box center [180, 151] width 7 height 7
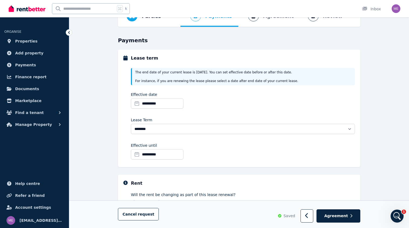
scroll to position [39, 0]
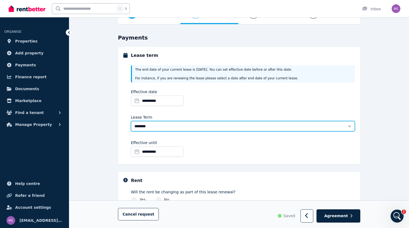
select select "**********"
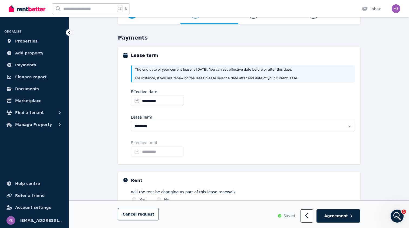
click at [216, 144] on div "**********" at bounding box center [243, 149] width 224 height 19
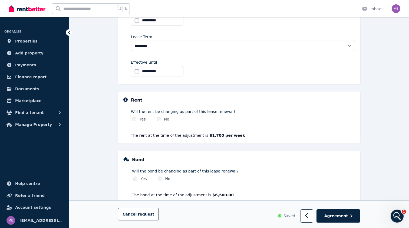
scroll to position [120, 0]
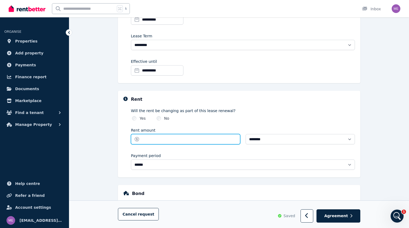
click at [153, 140] on input "Rent amount" at bounding box center [185, 139] width 109 height 10
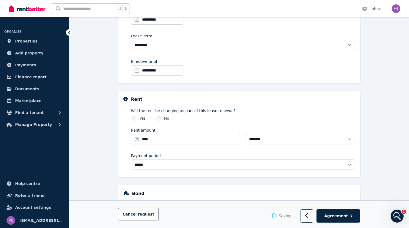
click at [175, 154] on div "Payment period" at bounding box center [243, 155] width 224 height 5
type input "*******"
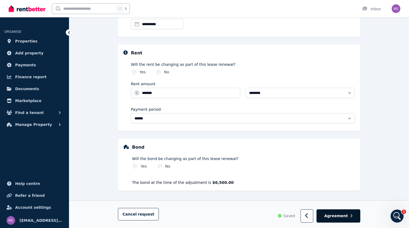
scroll to position [166, 0]
click at [339, 217] on span "Agreement" at bounding box center [336, 215] width 24 height 5
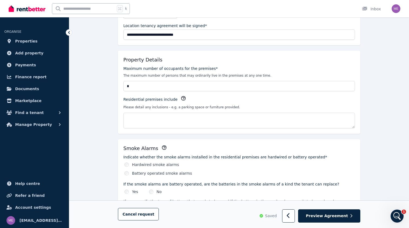
scroll to position [107, 0]
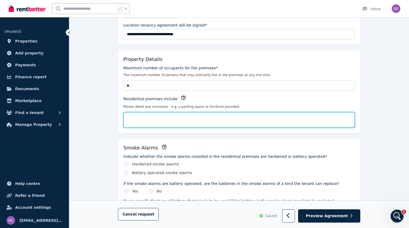
click at [239, 119] on textarea "Residential premises include" at bounding box center [239, 120] width 232 height 16
paste textarea "**********"
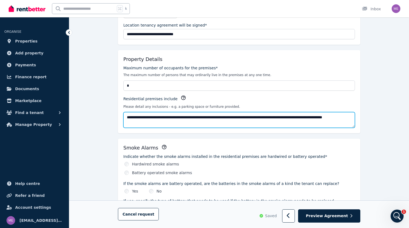
type textarea "**********"
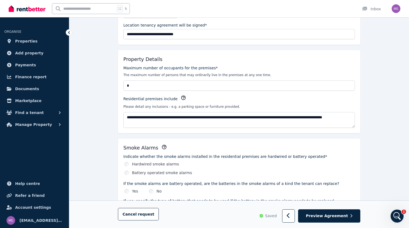
click at [224, 143] on div "Smoke Alarms Indicate whether the smoke alarms installed in the residential pre…" at bounding box center [239, 215] width 242 height 153
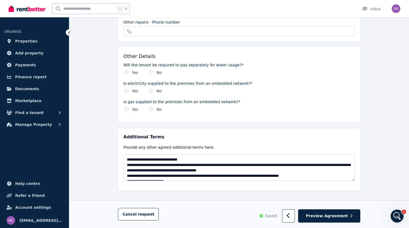
scroll to position [609, 0]
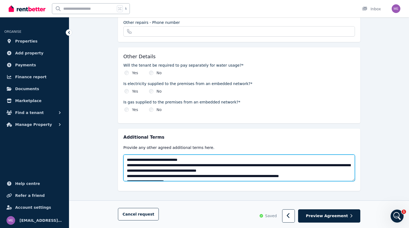
click at [219, 157] on textarea at bounding box center [239, 167] width 232 height 27
click at [189, 154] on textarea at bounding box center [239, 167] width 232 height 27
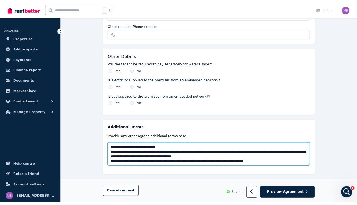
scroll to position [0, 0]
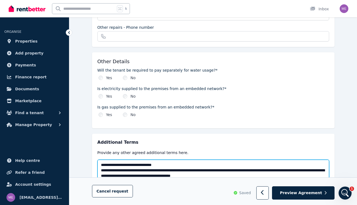
click at [101, 159] on textarea at bounding box center [213, 172] width 232 height 27
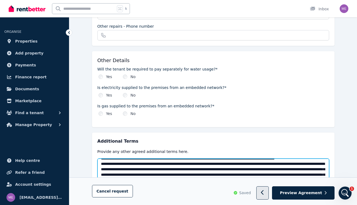
scroll to position [87, 0]
type textarea "**********"
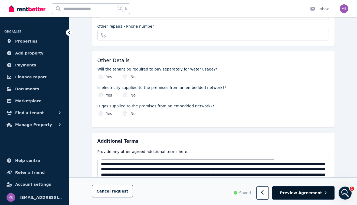
click at [291, 192] on span "Preview Agreement" at bounding box center [301, 192] width 42 height 5
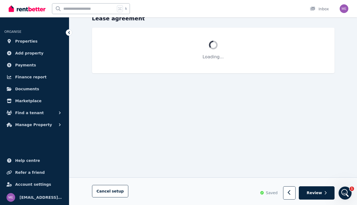
scroll to position [48, 0]
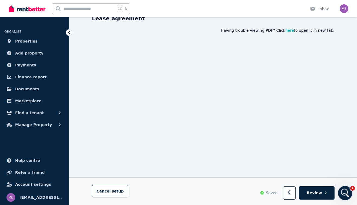
click at [347, 194] on div "Open Intercom Messenger" at bounding box center [344, 192] width 18 height 18
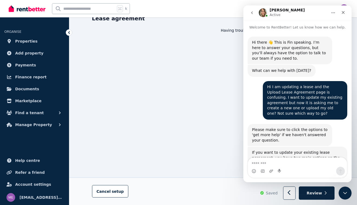
scroll to position [1557, 0]
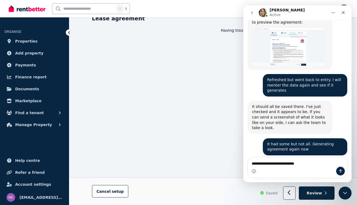
type textarea "**********"
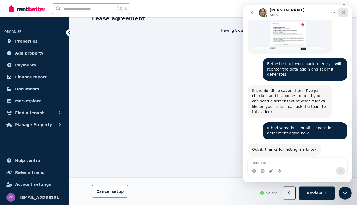
click at [343, 13] on icon "Close" at bounding box center [343, 12] width 4 height 4
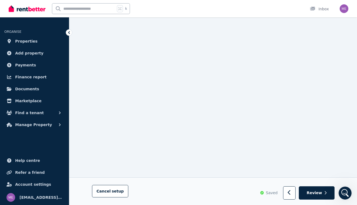
scroll to position [1522, 0]
click at [346, 194] on icon "Open Intercom Messenger" at bounding box center [344, 192] width 9 height 9
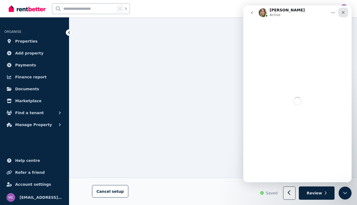
click at [344, 11] on icon "Close" at bounding box center [343, 12] width 3 height 3
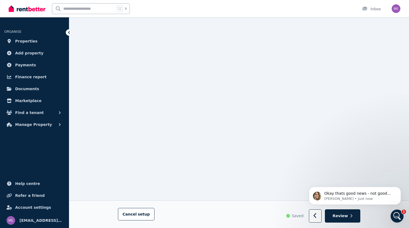
scroll to position [6837, 0]
click at [339, 218] on span "Review" at bounding box center [340, 215] width 15 height 5
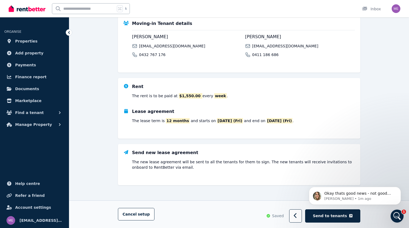
scroll to position [0, 0]
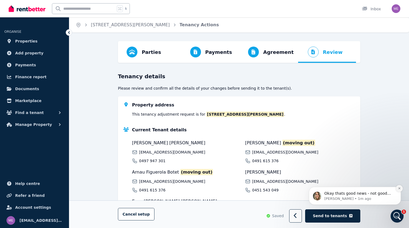
click at [399, 188] on icon "Dismiss notification" at bounding box center [399, 188] width 3 height 3
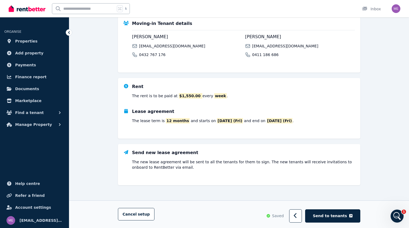
scroll to position [211, 0]
click at [396, 211] on div "Open Intercom Messenger" at bounding box center [396, 215] width 18 height 18
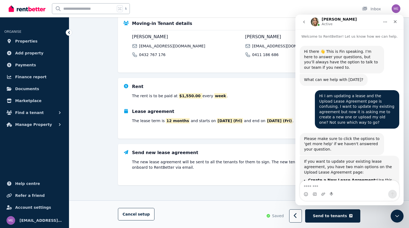
scroll to position [1595, 0]
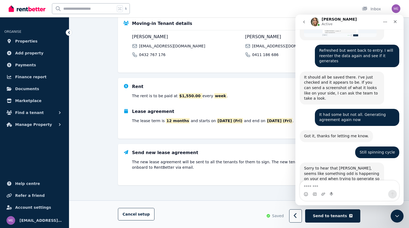
click at [244, 193] on div "Tenancy details Please review and confirm all the details of your changes befor…" at bounding box center [239, 30] width 242 height 339
click at [395, 22] on icon "Close" at bounding box center [395, 21] width 3 height 3
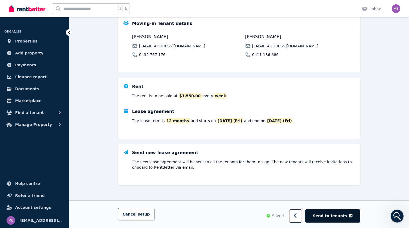
scroll to position [211, 0]
click at [326, 215] on span "Send to tenants" at bounding box center [330, 215] width 34 height 5
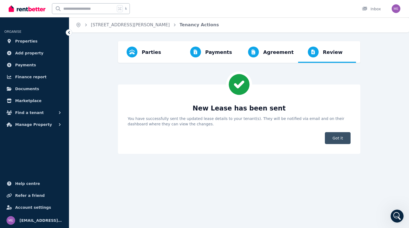
click at [341, 140] on span "Got it" at bounding box center [338, 138] width 26 height 12
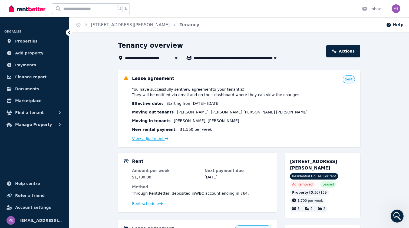
click at [156, 138] on link "View adjustment" at bounding box center [150, 138] width 36 height 4
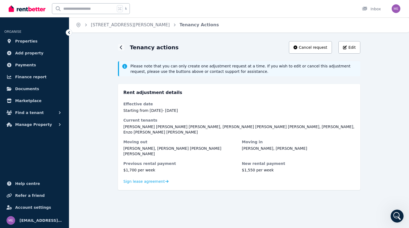
click at [134, 48] on h1 "Tenancy actions" at bounding box center [154, 48] width 49 height 8
click at [119, 47] on div at bounding box center [121, 47] width 6 height 6
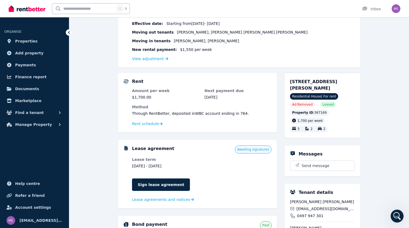
scroll to position [77, 0]
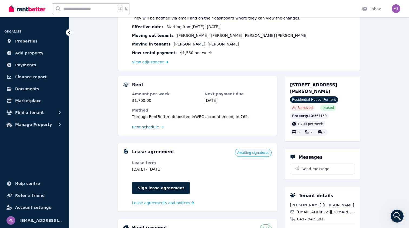
click at [149, 127] on span "Rent schedule" at bounding box center [145, 126] width 27 height 5
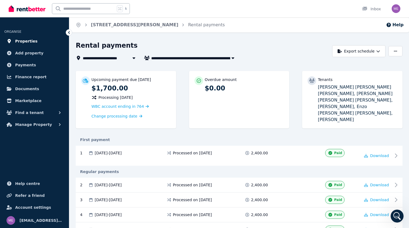
click at [30, 39] on span "Properties" at bounding box center [26, 41] width 22 height 6
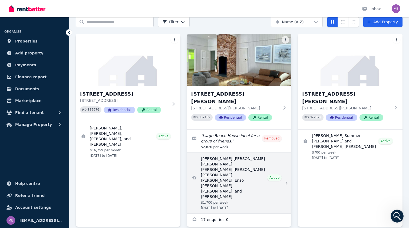
scroll to position [24, 0]
click at [228, 172] on link "View details for Federico Eugenio Rodolfo Piva Rodriguez, Jom Regana, Arnau Fig…" at bounding box center [239, 183] width 105 height 61
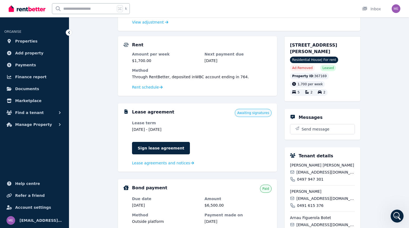
scroll to position [116, 0]
click at [172, 151] on link "Sign lease agreement" at bounding box center [161, 148] width 58 height 12
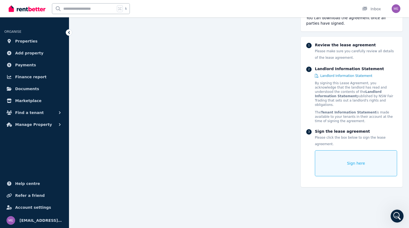
scroll to position [5931, 0]
click at [333, 159] on div "Sign here" at bounding box center [356, 163] width 82 height 26
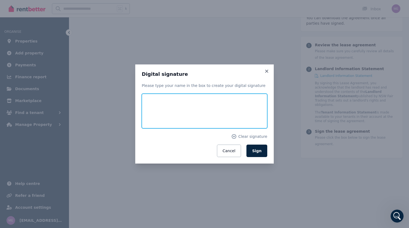
click at [211, 114] on input "text" at bounding box center [205, 111] width 126 height 35
type input "**********"
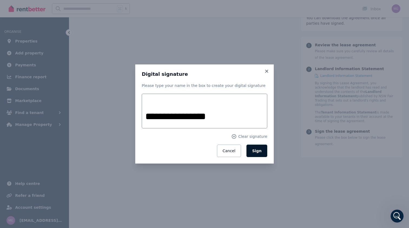
click at [258, 152] on span "Sign" at bounding box center [256, 151] width 9 height 4
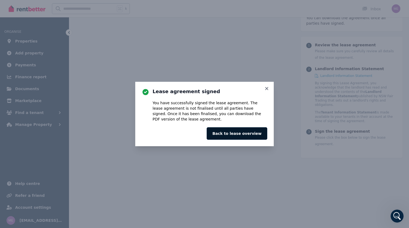
click at [247, 135] on button "Back to lease overview" at bounding box center [237, 133] width 61 height 12
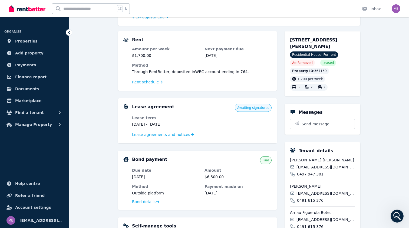
scroll to position [124, 0]
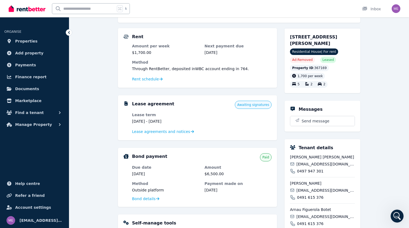
click at [236, 127] on dl "Lease term [DATE] - [DATE] Lease agreements and notices" at bounding box center [202, 123] width 140 height 23
click at [180, 133] on span "Lease agreements and notices" at bounding box center [161, 131] width 58 height 5
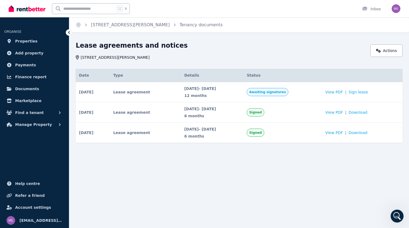
click at [69, 33] on icon at bounding box center [69, 32] width 2 height 3
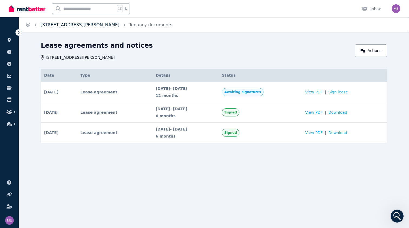
click at [78, 26] on link "[STREET_ADDRESS][PERSON_NAME]" at bounding box center [80, 24] width 79 height 5
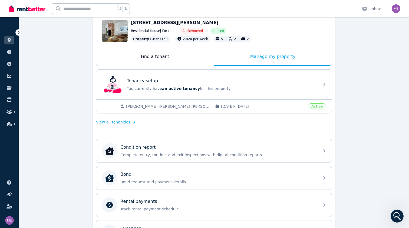
scroll to position [61, 0]
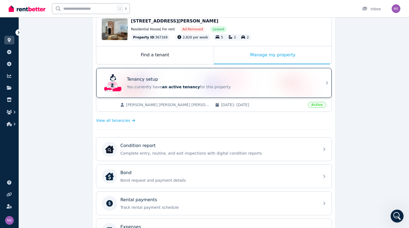
click at [249, 77] on div "Tenancy setup" at bounding box center [221, 79] width 189 height 6
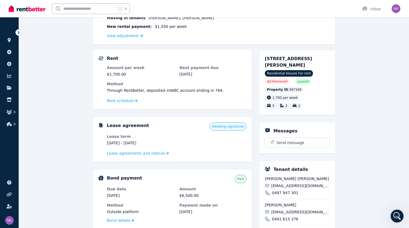
scroll to position [100, 0]
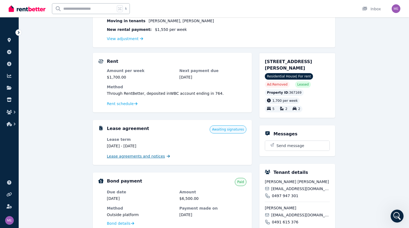
click at [125, 154] on span "Lease agreements and notices" at bounding box center [136, 155] width 58 height 5
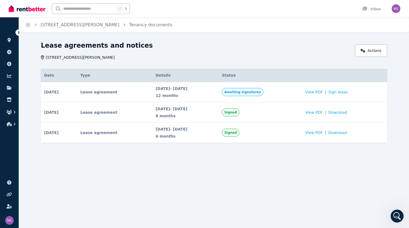
click at [210, 88] on span "5 Sep 2025 - 4 Sep 2026" at bounding box center [186, 88] width 60 height 5
click at [85, 24] on link "[STREET_ADDRESS][PERSON_NAME]" at bounding box center [80, 24] width 79 height 5
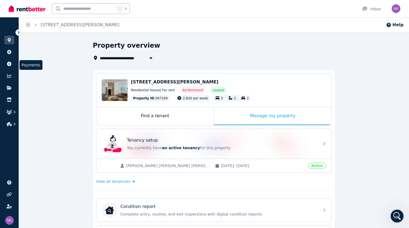
click at [9, 64] on icon at bounding box center [8, 64] width 5 height 4
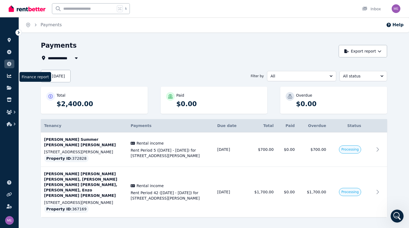
click at [10, 76] on icon at bounding box center [9, 76] width 4 height 4
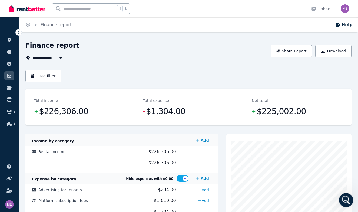
click at [347, 203] on icon "Open Intercom Messenger" at bounding box center [345, 199] width 9 height 9
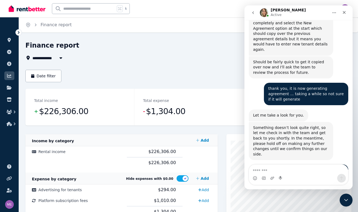
scroll to position [1602, 0]
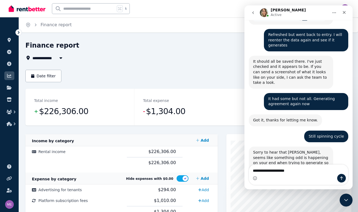
type textarea "**********"
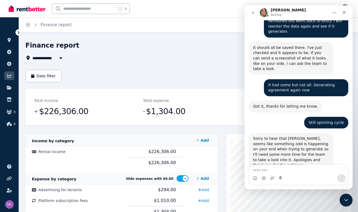
scroll to position [1639, 0]
